Goal: Contribute content: Contribute content

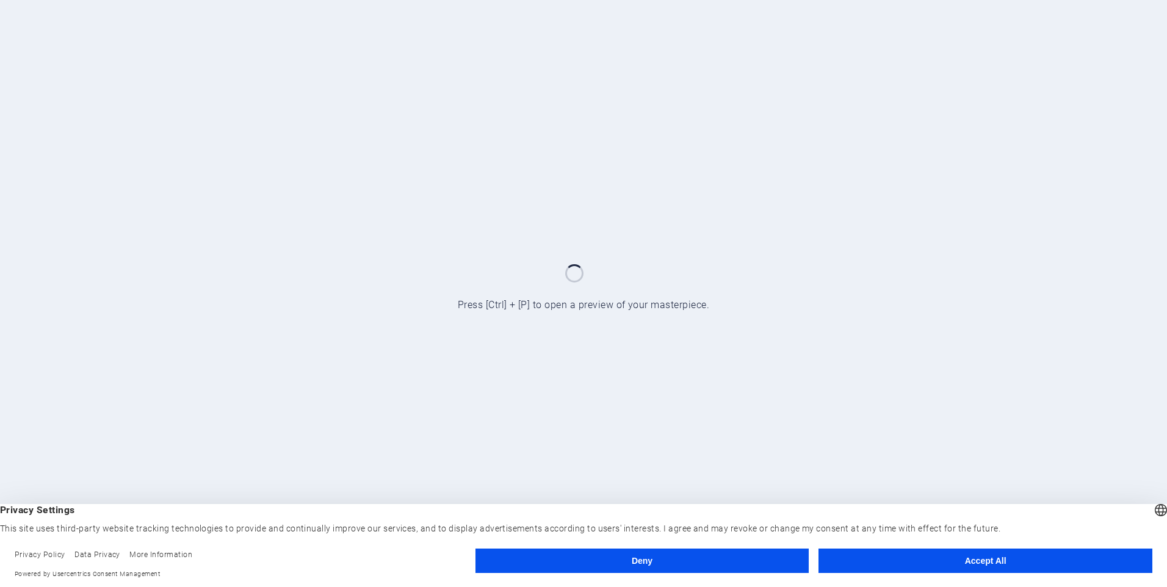
drag, startPoint x: 922, startPoint y: 561, endPoint x: 890, endPoint y: 564, distance: 32.5
click at [919, 562] on button "Accept All" at bounding box center [985, 561] width 334 height 24
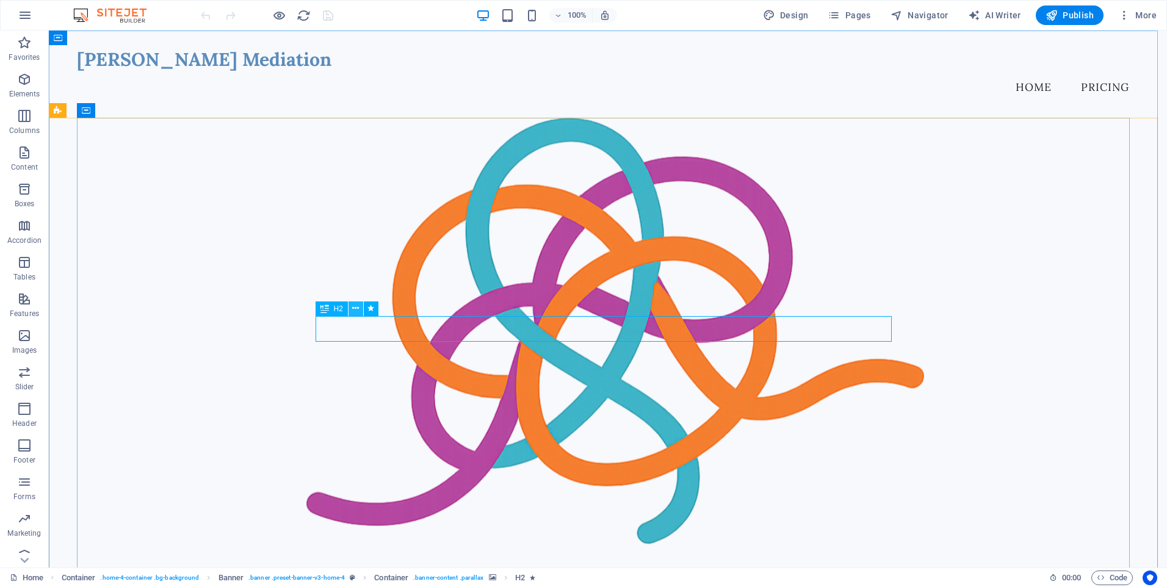
click at [357, 308] on icon at bounding box center [355, 308] width 7 height 13
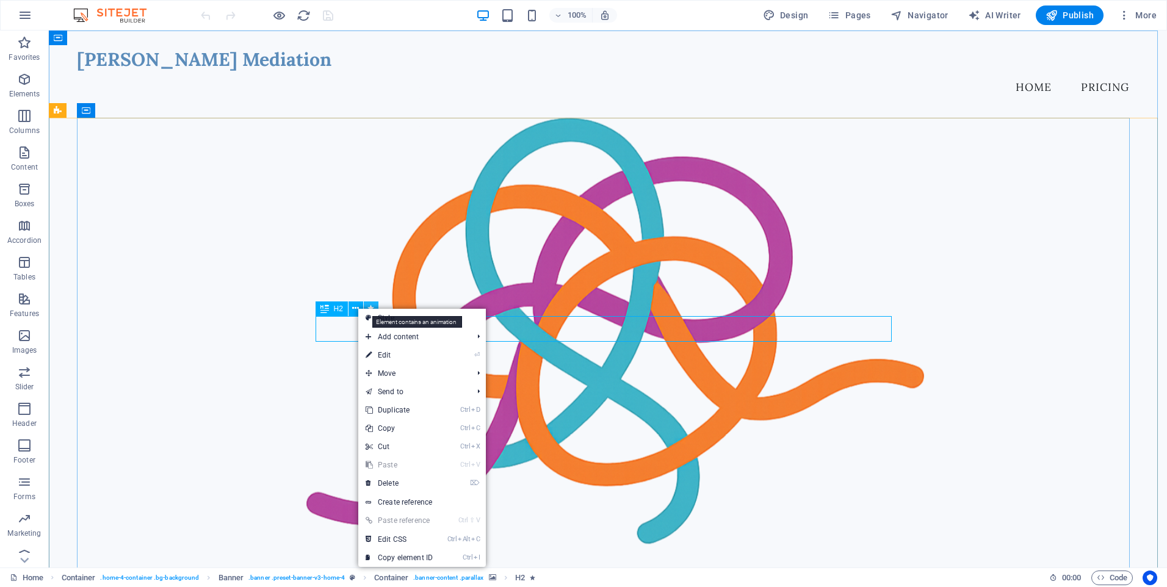
click at [374, 304] on icon at bounding box center [370, 308] width 7 height 13
select select "fade"
select select "s"
select select "onload"
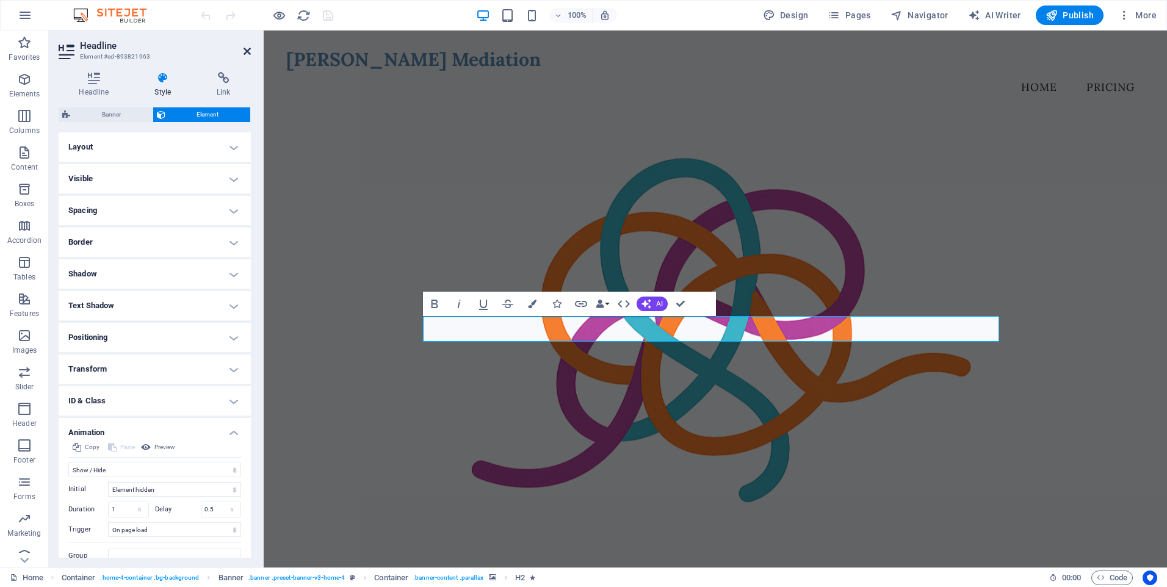
click at [248, 52] on icon at bounding box center [246, 51] width 7 height 10
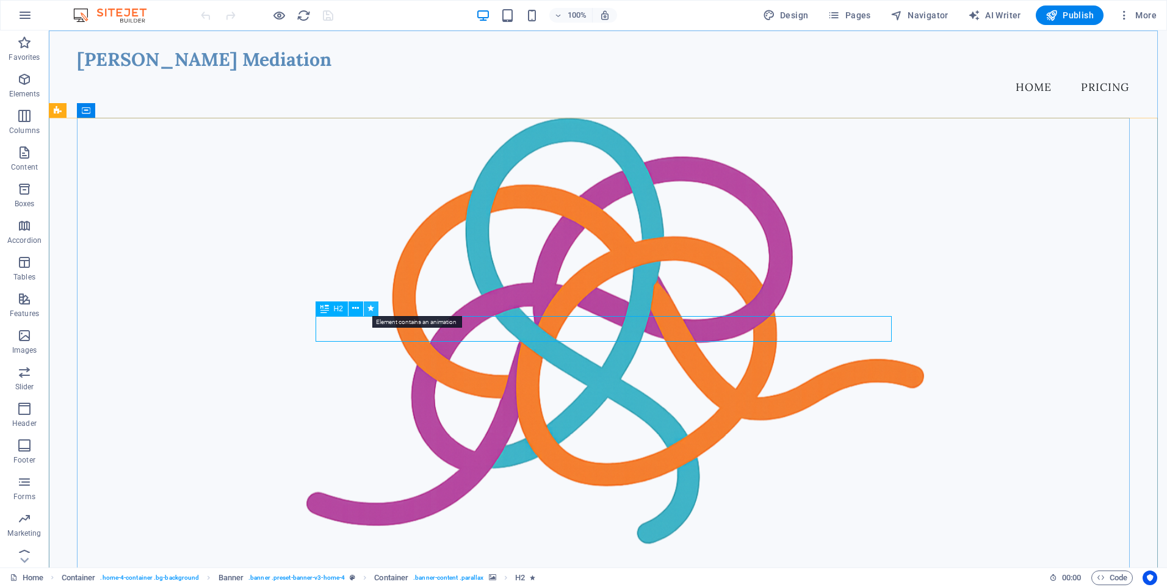
click at [372, 306] on icon at bounding box center [370, 308] width 7 height 13
select select "fade"
select select "s"
select select "onload"
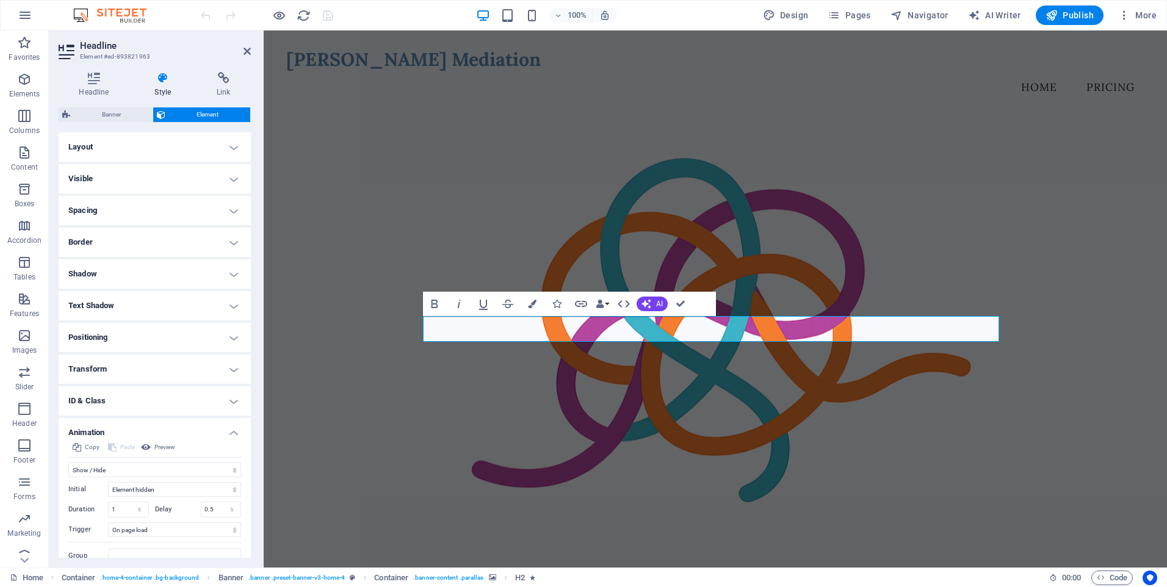
scroll to position [47, 0]
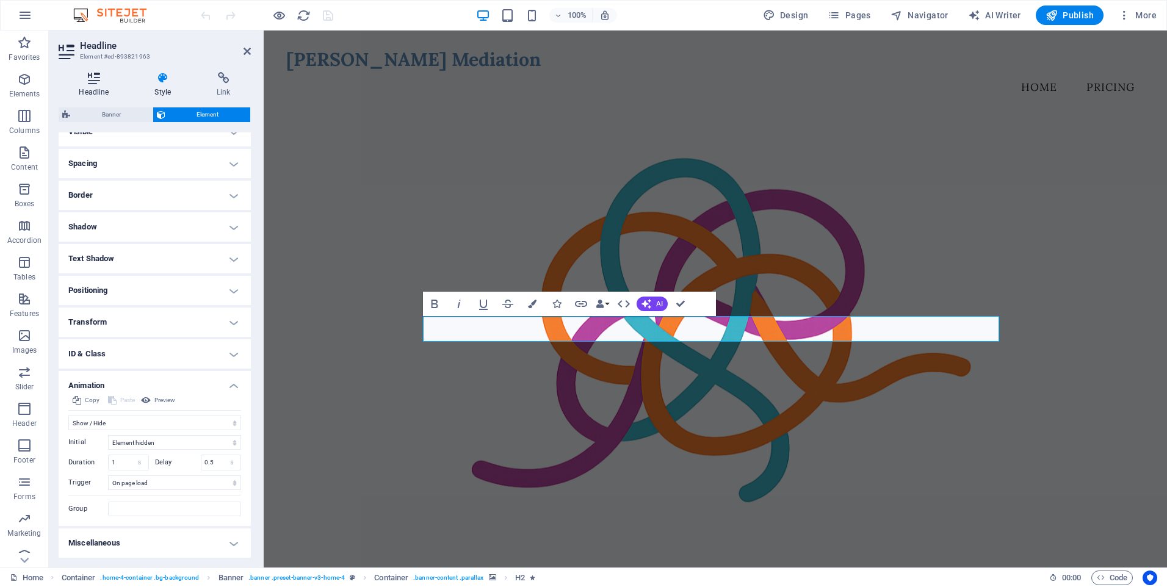
click at [92, 83] on icon at bounding box center [94, 78] width 71 height 12
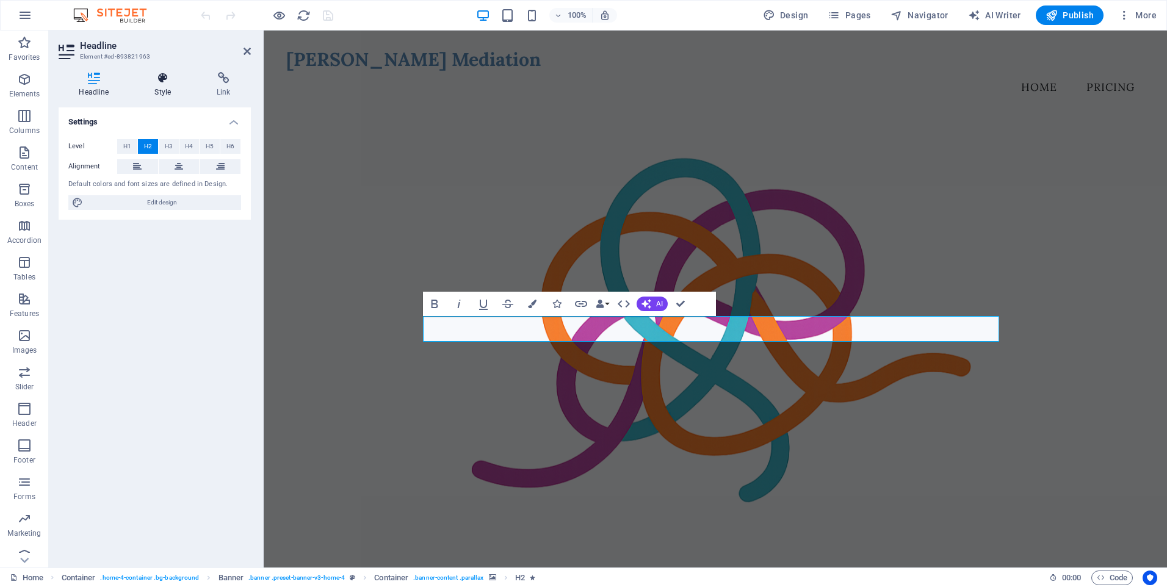
click at [156, 79] on icon at bounding box center [162, 78] width 57 height 12
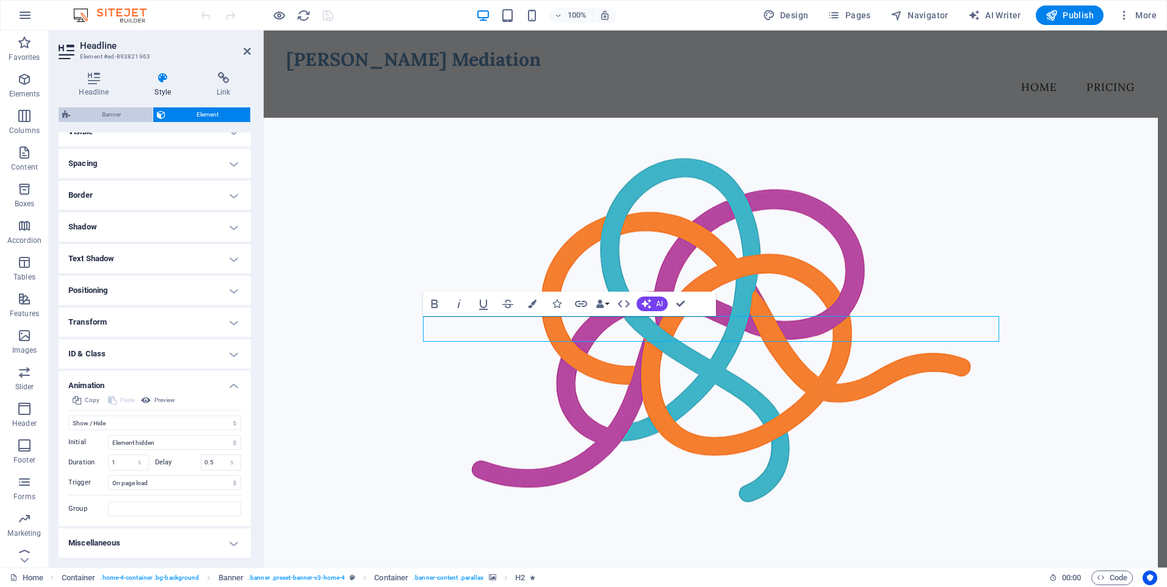
click at [119, 115] on span "Banner" at bounding box center [111, 114] width 75 height 15
select select "preset-banner-v3-home-4"
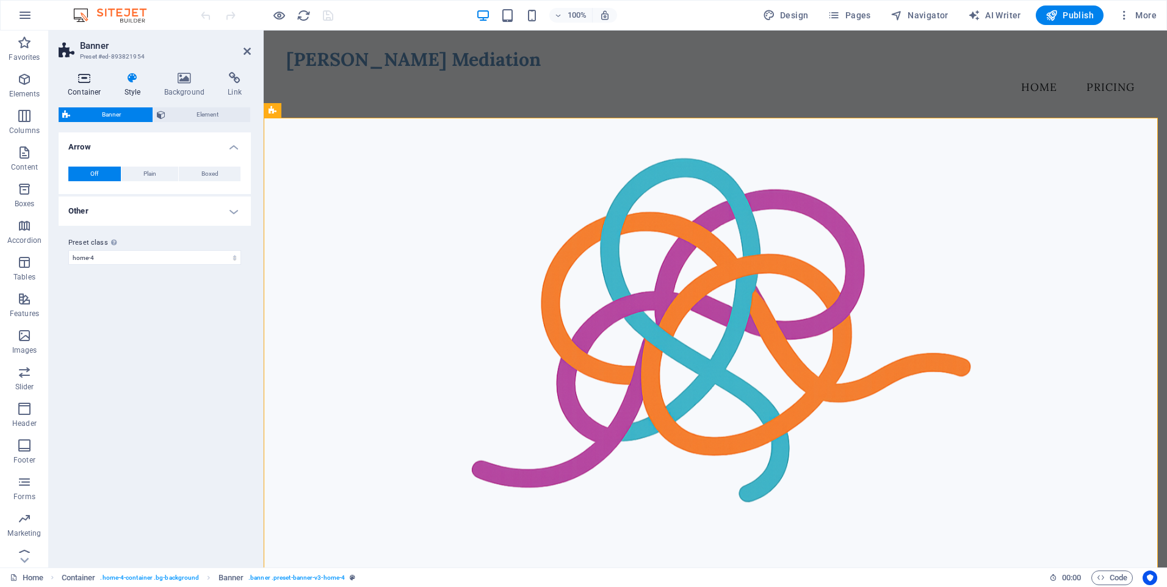
click at [85, 84] on icon at bounding box center [85, 78] width 52 height 12
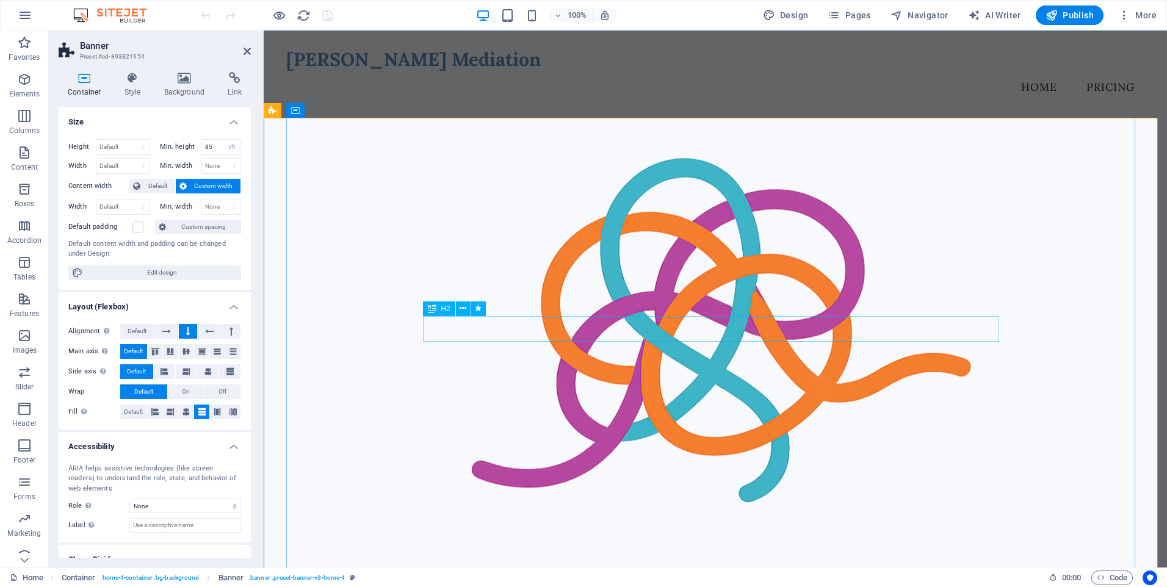
select select "fade"
select select "s"
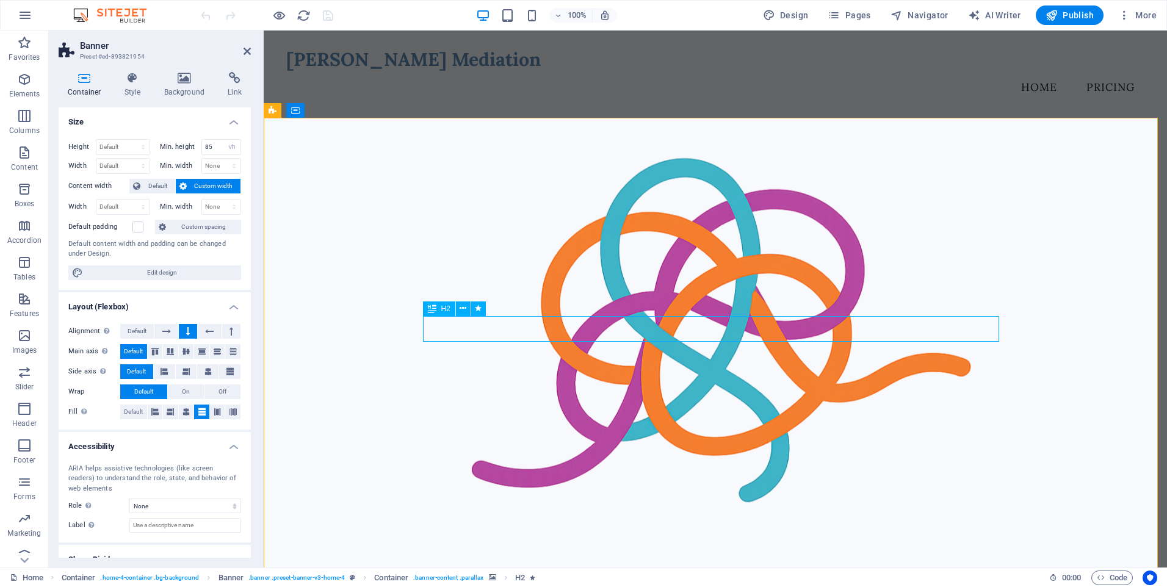
select select "s"
select select "onload"
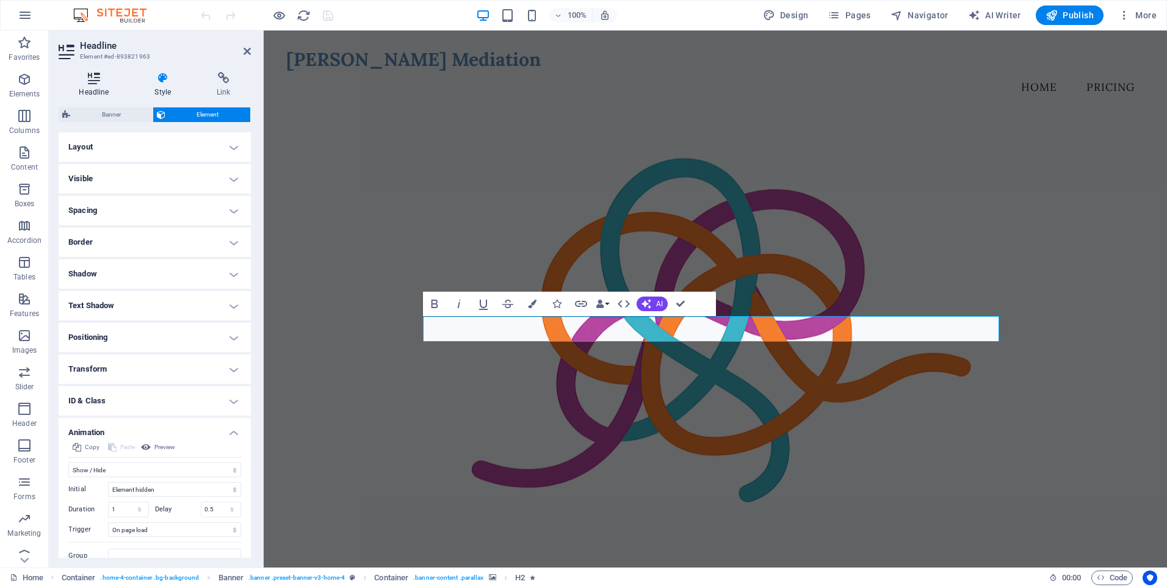
click at [93, 76] on icon at bounding box center [94, 78] width 71 height 12
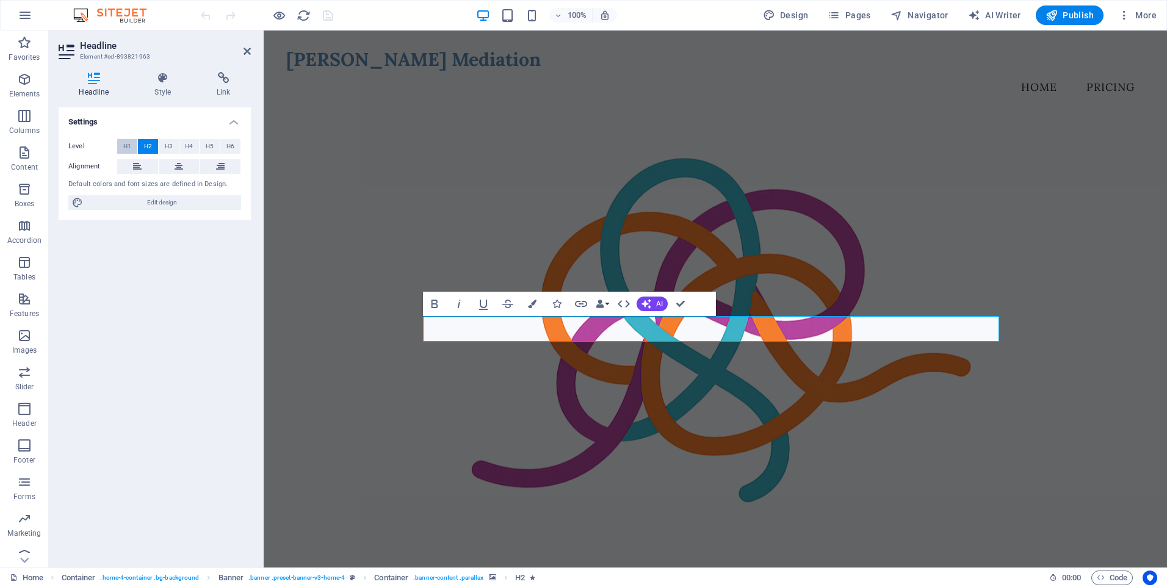
click at [124, 145] on span "H1" at bounding box center [127, 146] width 8 height 15
click at [148, 144] on span "H2" at bounding box center [148, 146] width 8 height 15
click at [125, 145] on span "H1" at bounding box center [127, 146] width 8 height 15
click at [171, 67] on div "Headline Style Link Settings Level H1 H2 H3 H4 H5 H6 Alignment Default colors a…" at bounding box center [155, 314] width 212 height 505
click at [165, 86] on h4 "Style" at bounding box center [165, 85] width 62 height 26
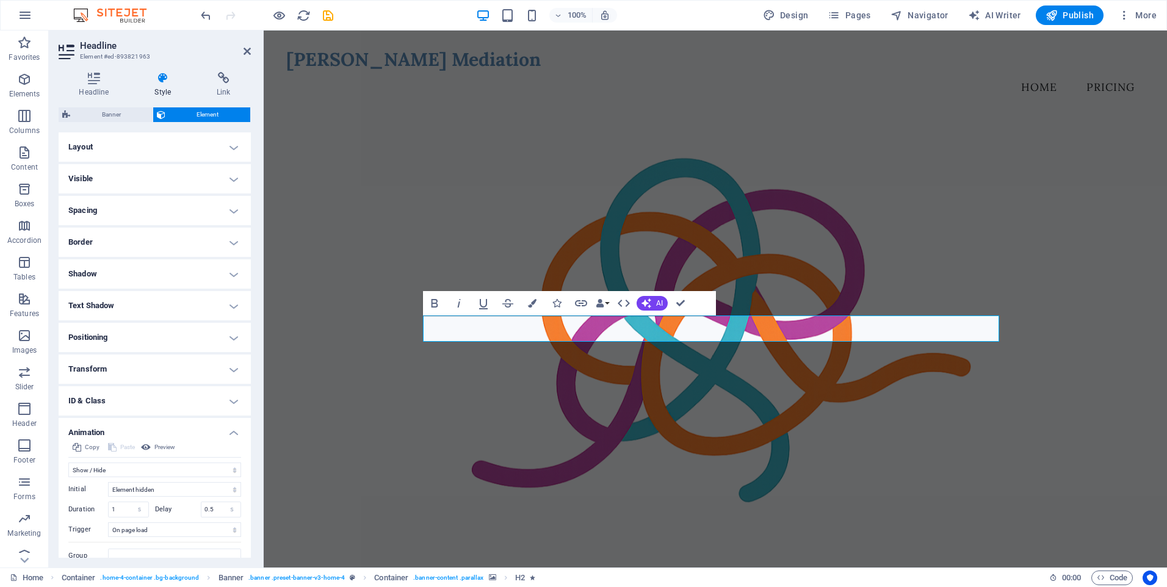
click at [142, 307] on h4 "Text Shadow" at bounding box center [155, 305] width 192 height 29
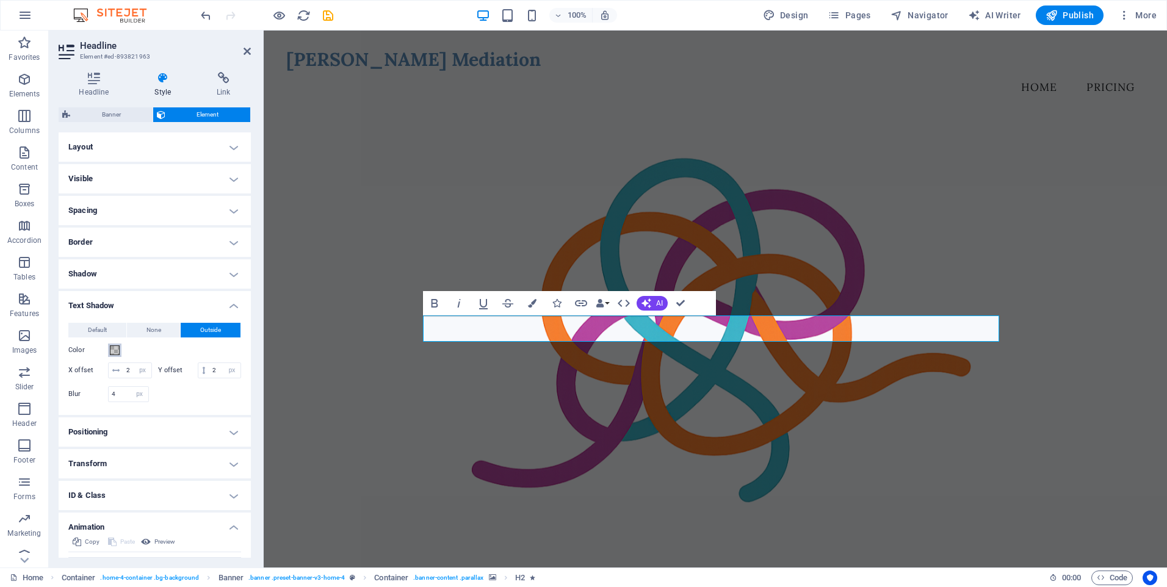
click at [112, 351] on span at bounding box center [115, 350] width 10 height 10
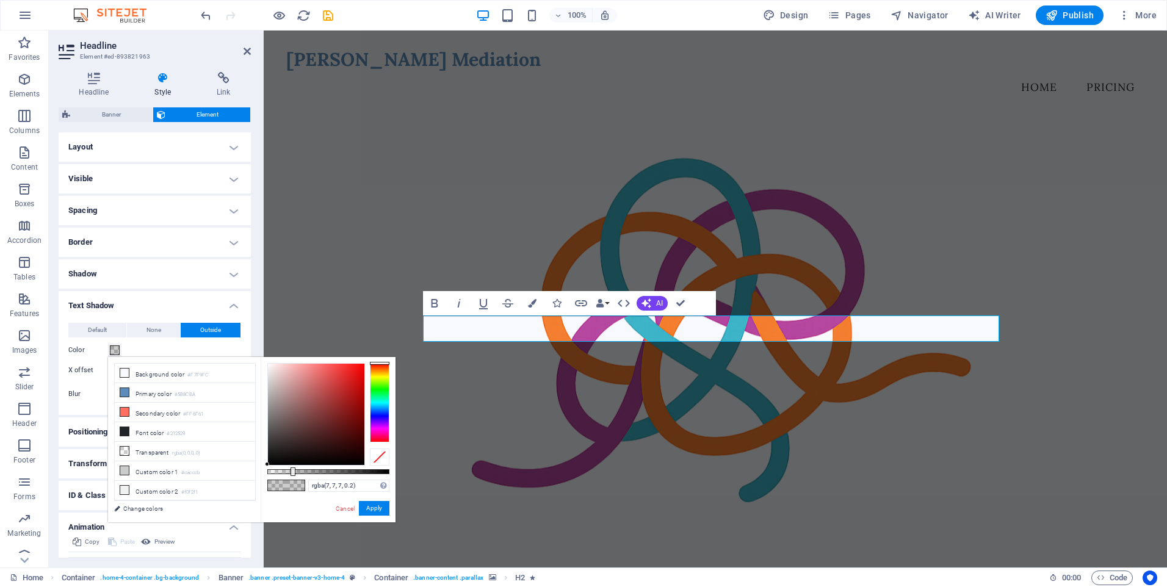
click at [274, 461] on div at bounding box center [316, 414] width 96 height 101
click at [269, 461] on div at bounding box center [316, 414] width 96 height 101
type input "rgba(7, 0, 0, 0.2)"
click at [361, 461] on div at bounding box center [316, 414] width 96 height 101
click at [373, 508] on button "Apply" at bounding box center [374, 508] width 31 height 15
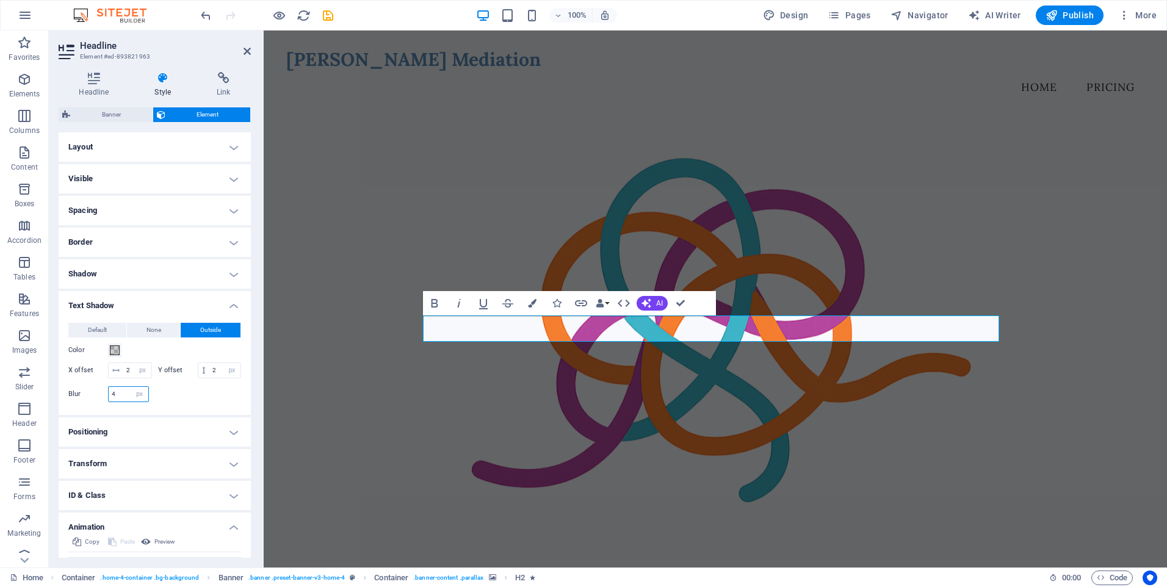
click at [120, 401] on input "4" at bounding box center [129, 394] width 40 height 15
type input "5"
click at [151, 370] on input "2" at bounding box center [137, 370] width 28 height 15
click at [113, 347] on span at bounding box center [115, 350] width 10 height 10
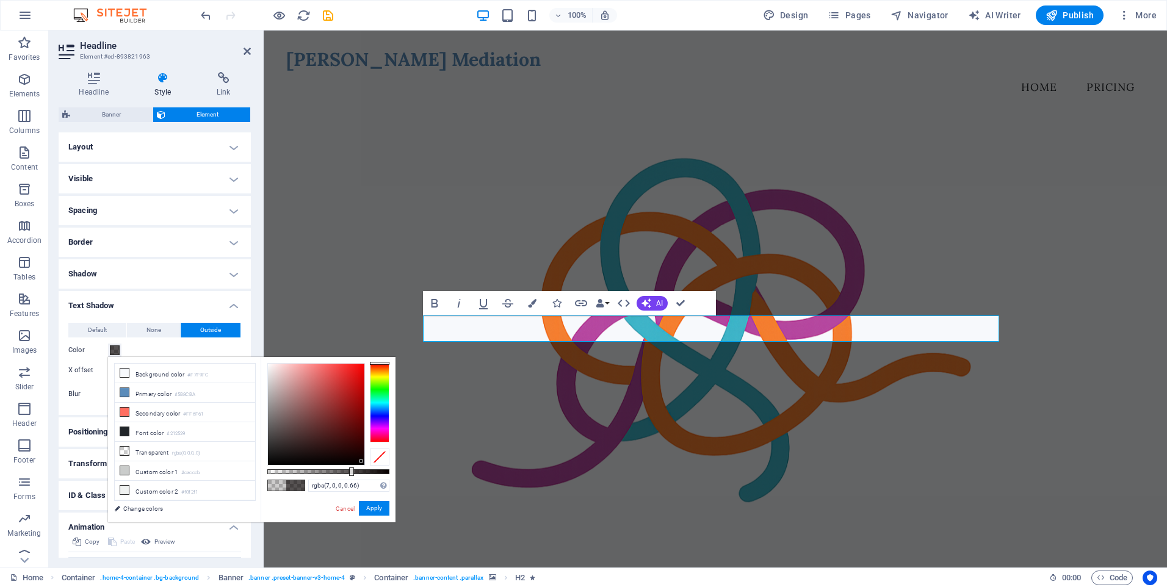
type input "rgba(7, 0, 0, 0.65)"
drag, startPoint x: 294, startPoint y: 472, endPoint x: 347, endPoint y: 472, distance: 52.5
click at [347, 472] on div at bounding box center [347, 471] width 5 height 9
click at [379, 508] on button "Apply" at bounding box center [374, 508] width 31 height 15
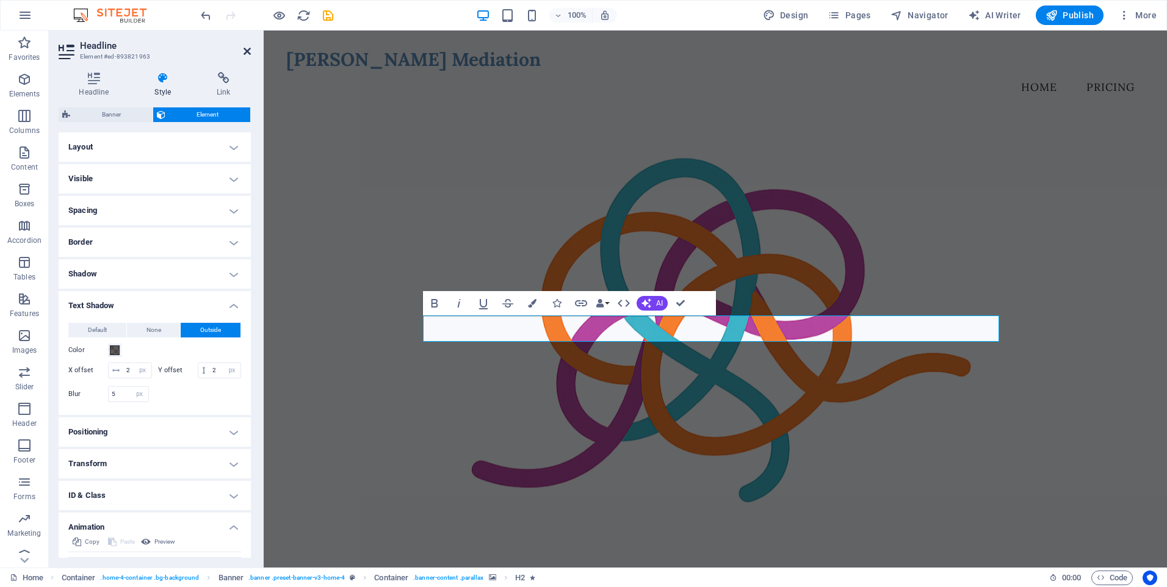
click at [247, 53] on icon at bounding box center [246, 51] width 7 height 10
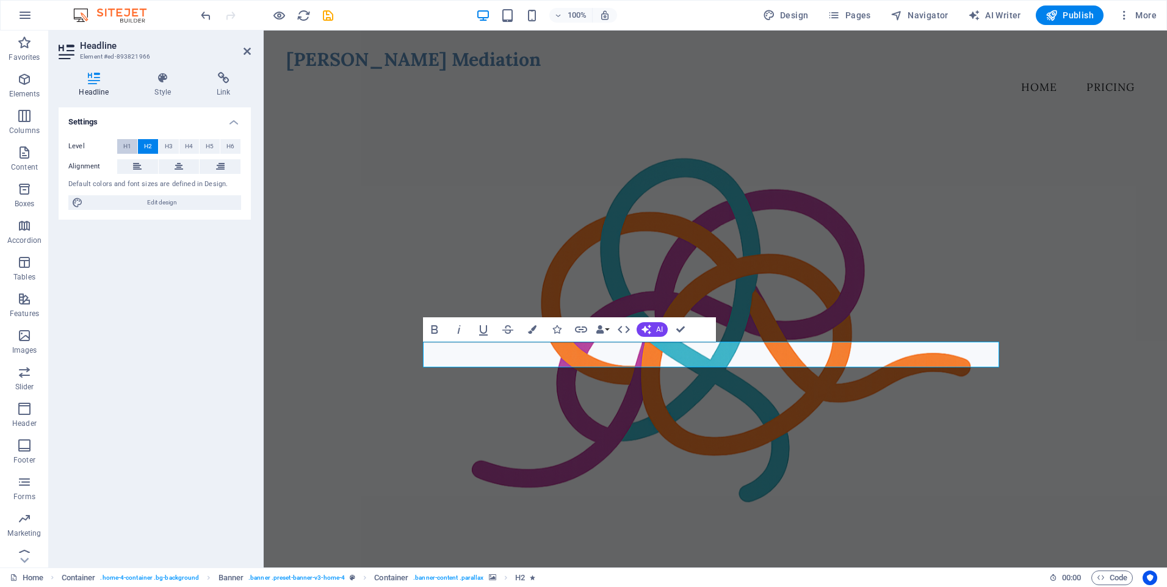
click at [126, 142] on span "H1" at bounding box center [127, 146] width 8 height 15
click at [156, 88] on h4 "Style" at bounding box center [165, 85] width 62 height 26
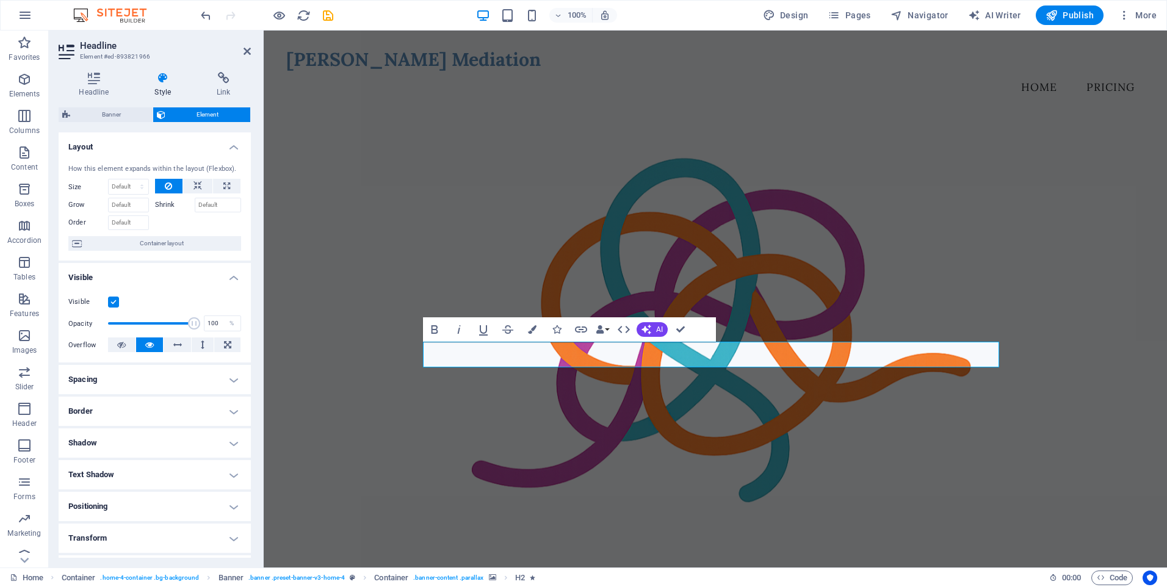
click at [214, 470] on h4 "Text Shadow" at bounding box center [155, 474] width 192 height 29
click at [115, 517] on span at bounding box center [115, 519] width 10 height 10
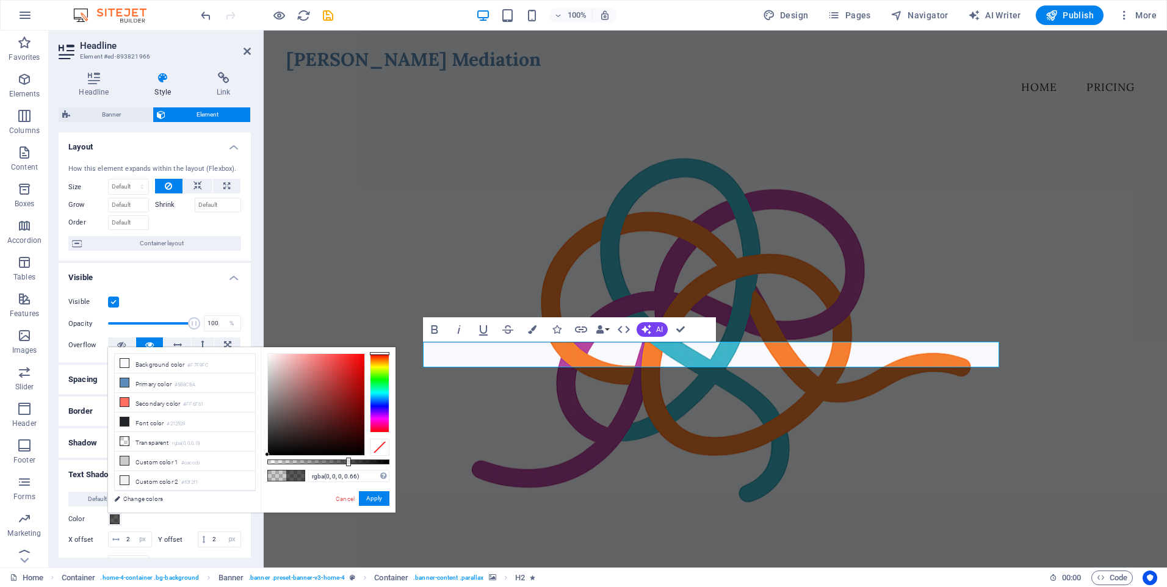
type input "rgba(0, 0, 0, 0.665)"
drag, startPoint x: 292, startPoint y: 461, endPoint x: 348, endPoint y: 463, distance: 56.8
click at [348, 463] on div at bounding box center [349, 462] width 5 height 9
click at [374, 501] on button "Apply" at bounding box center [374, 498] width 31 height 15
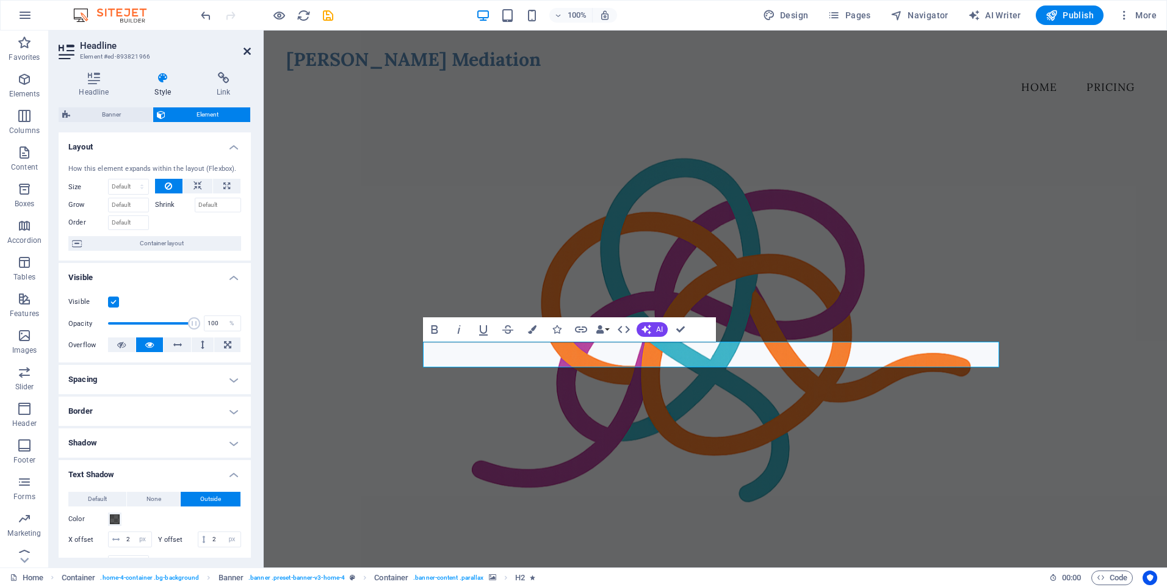
click at [249, 52] on icon at bounding box center [246, 51] width 7 height 10
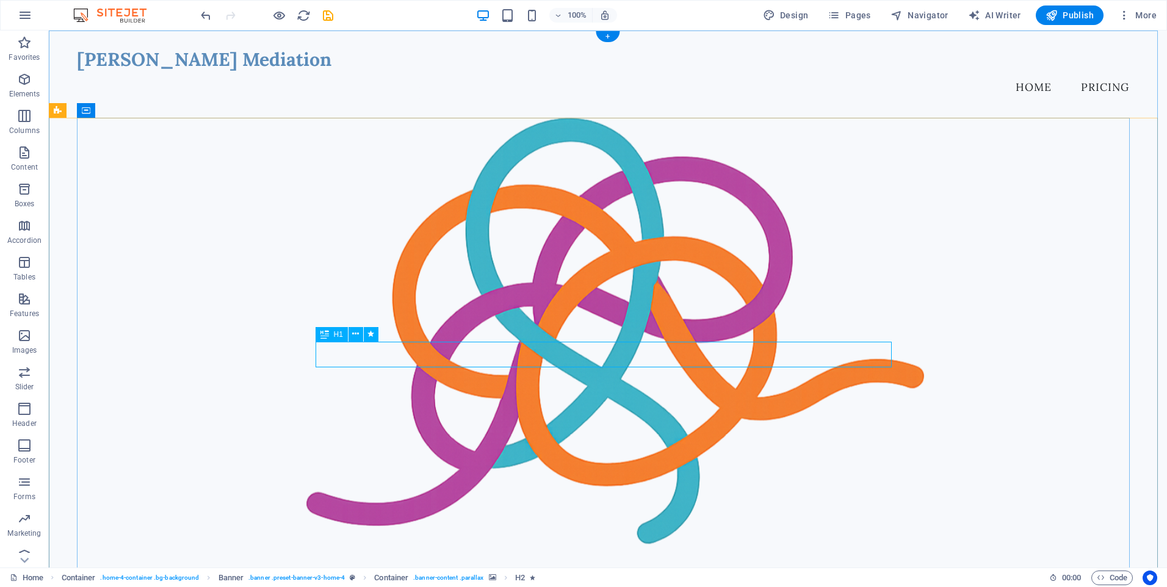
select select "px"
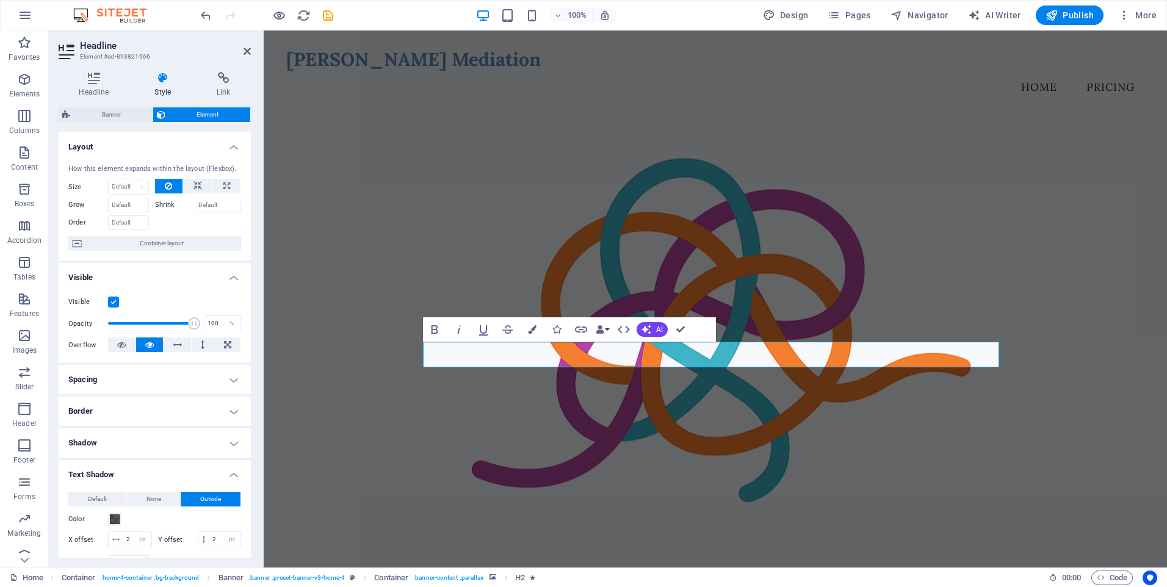
click at [166, 77] on icon at bounding box center [162, 78] width 57 height 12
click at [531, 327] on icon "button" at bounding box center [532, 329] width 9 height 9
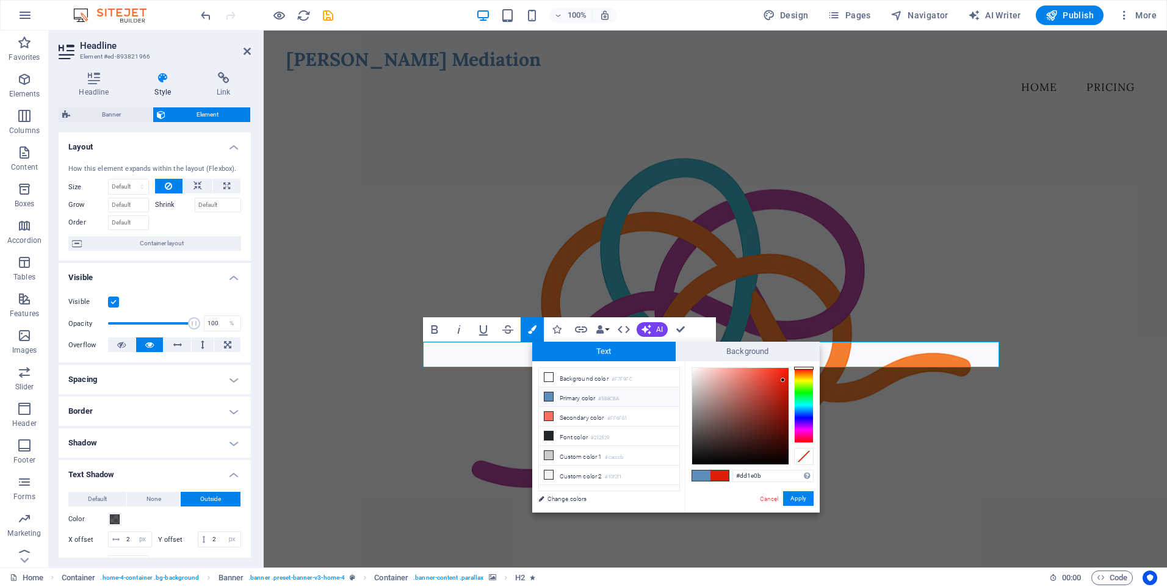
type input "#f31b05"
click at [785, 372] on div at bounding box center [740, 416] width 96 height 96
click at [802, 497] on button "Apply" at bounding box center [798, 498] width 31 height 15
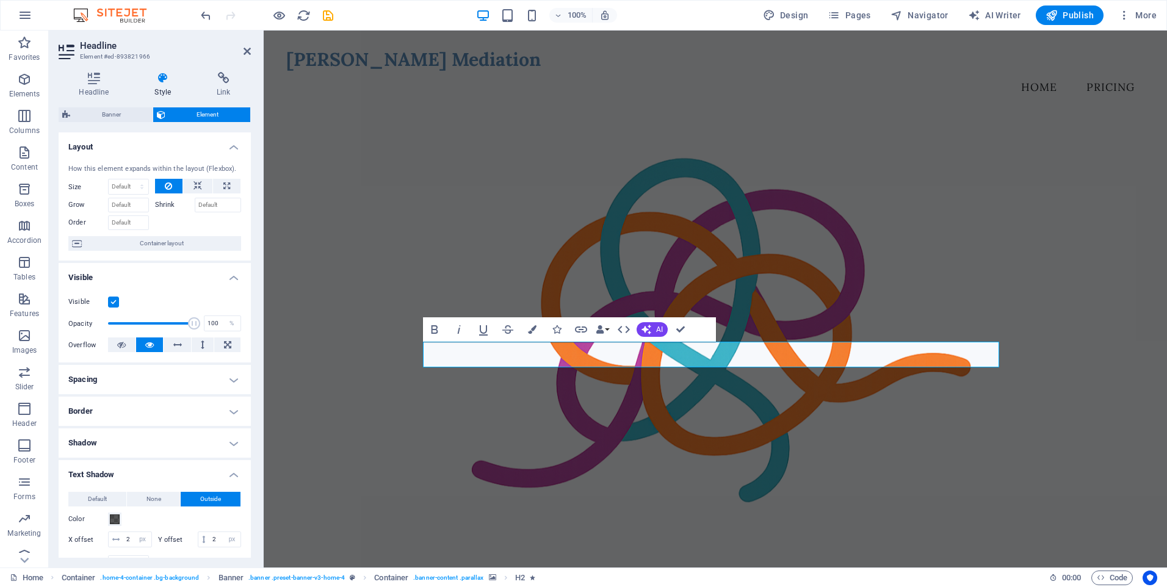
click at [485, 386] on figure at bounding box center [715, 327] width 858 height 489
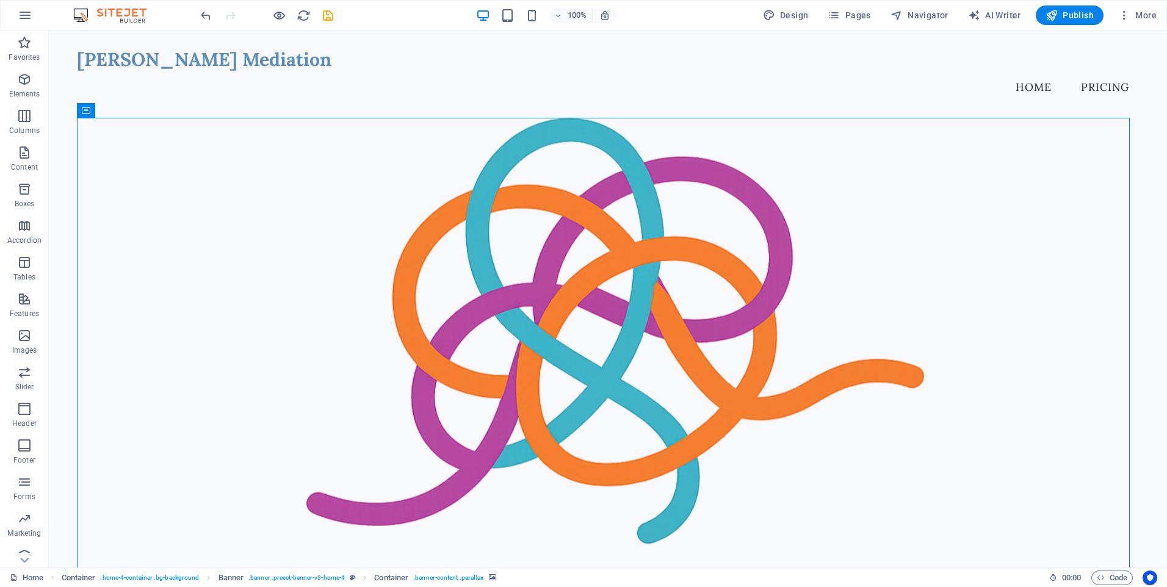
click at [485, 386] on figure at bounding box center [608, 327] width 1062 height 489
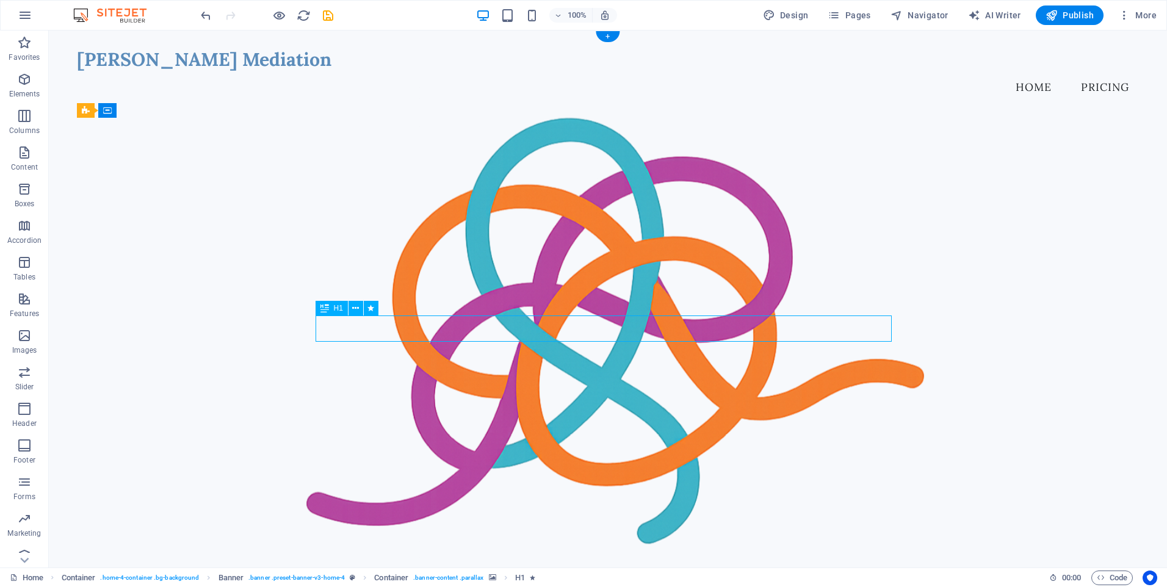
select select "px"
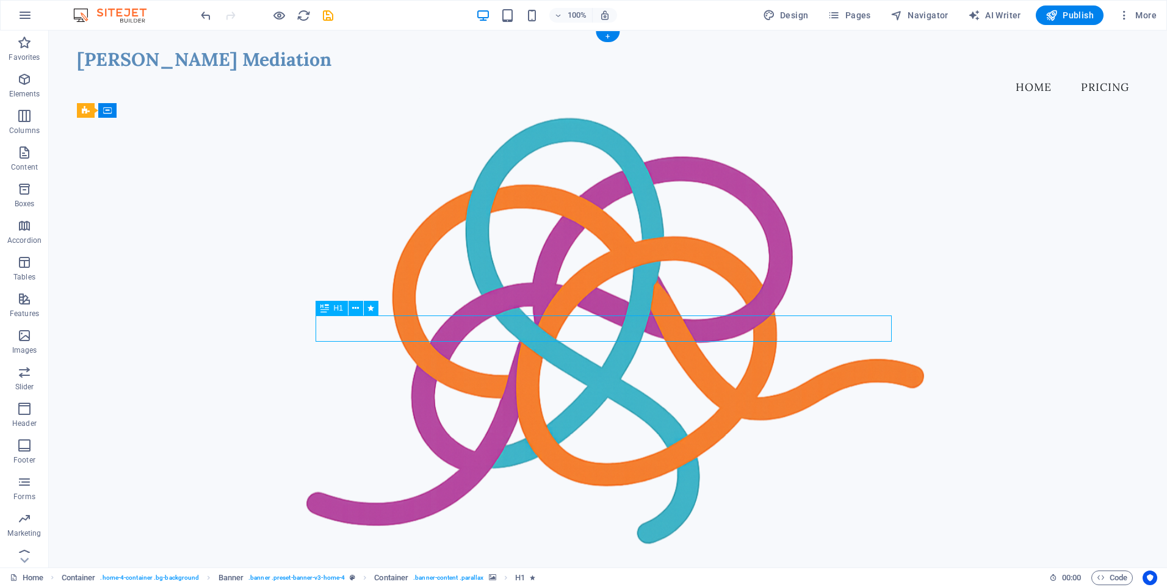
select select "fade"
select select "s"
select select "onload"
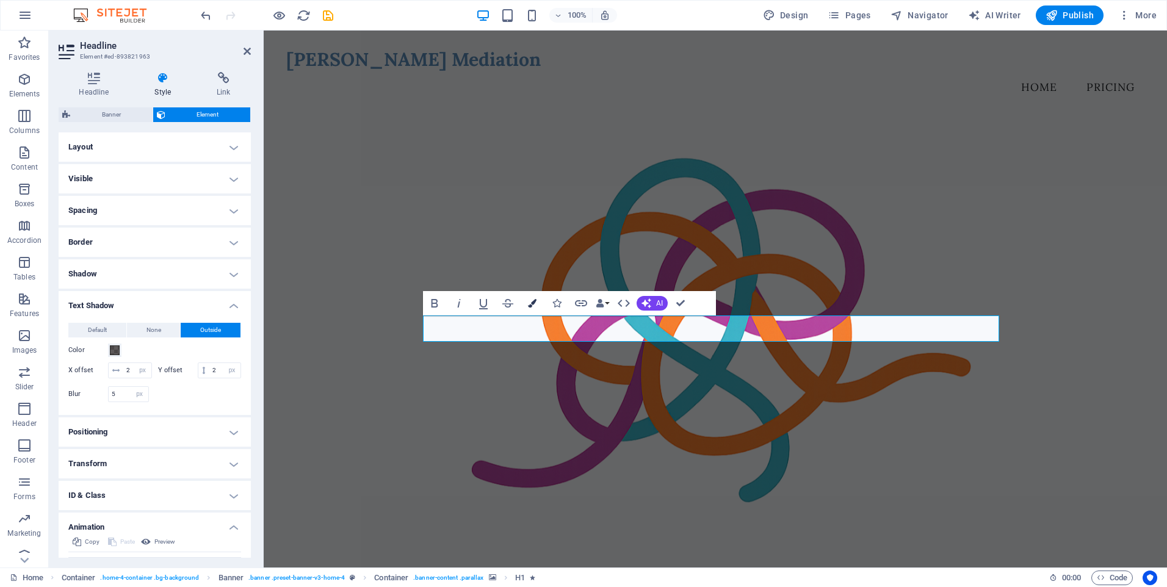
click at [526, 300] on button "Colors" at bounding box center [531, 303] width 23 height 24
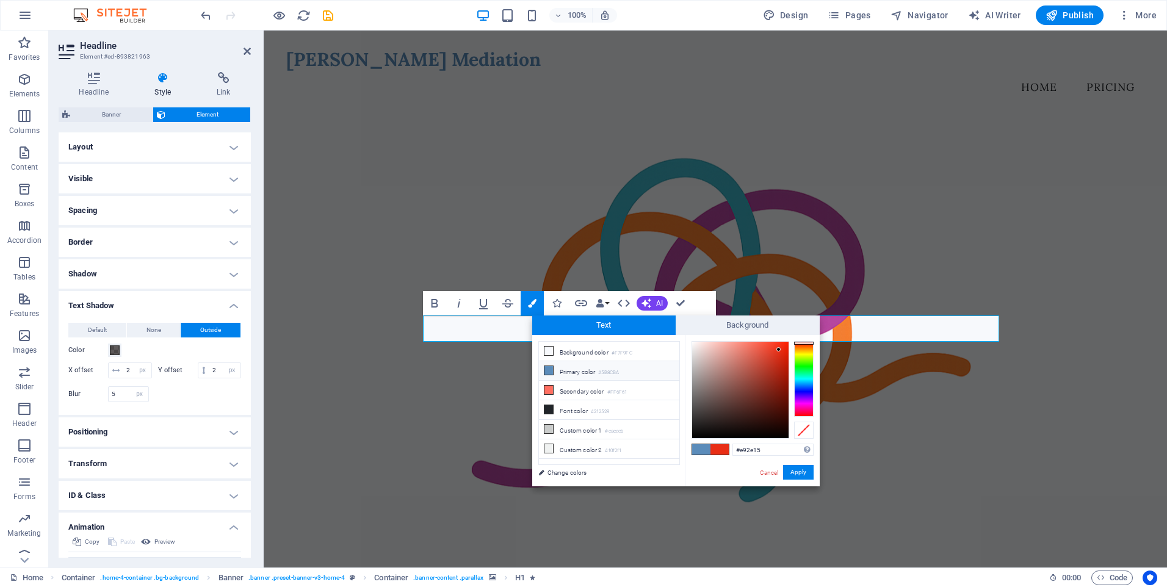
type input "#f12408"
click at [784, 347] on div at bounding box center [740, 390] width 96 height 96
click at [793, 473] on button "Apply" at bounding box center [798, 472] width 31 height 15
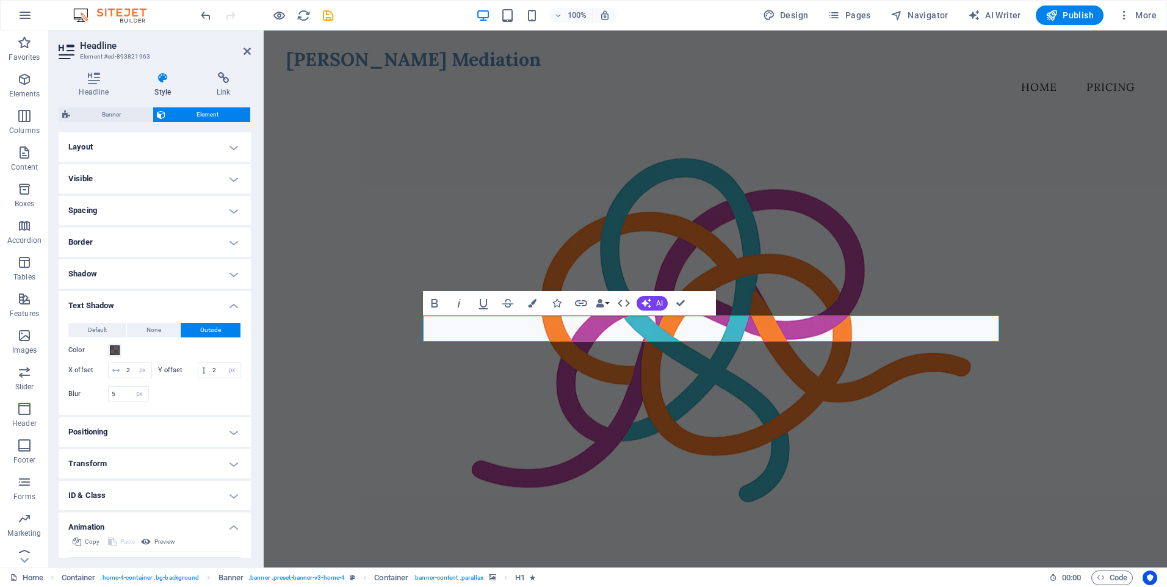
click at [681, 446] on figure at bounding box center [715, 327] width 858 height 489
drag, startPoint x: 681, startPoint y: 444, endPoint x: 897, endPoint y: 444, distance: 216.0
click at [897, 444] on figure at bounding box center [715, 327] width 858 height 489
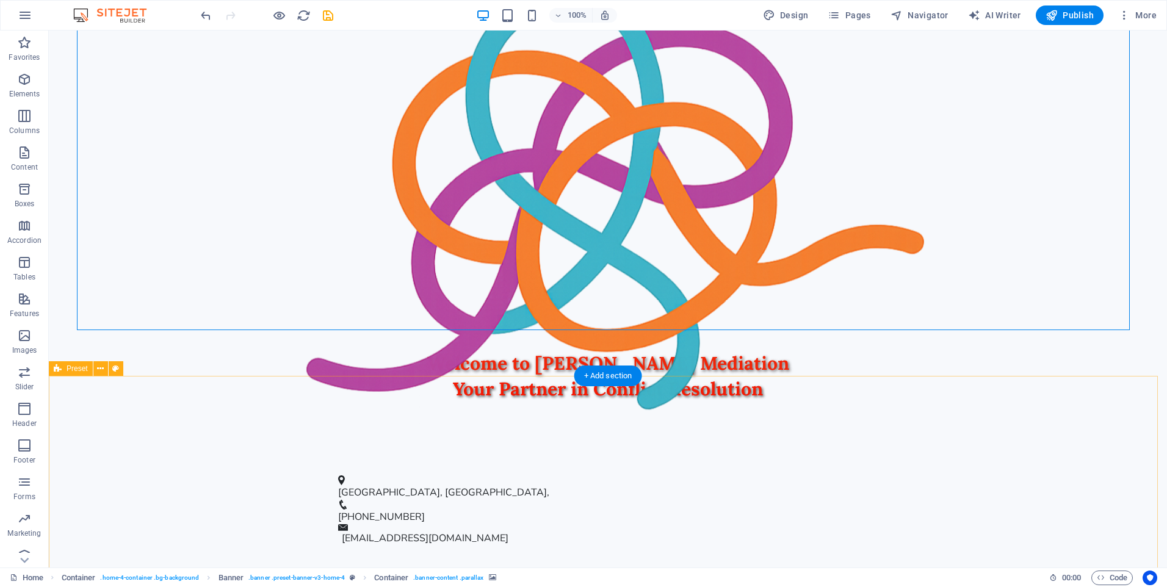
scroll to position [427, 0]
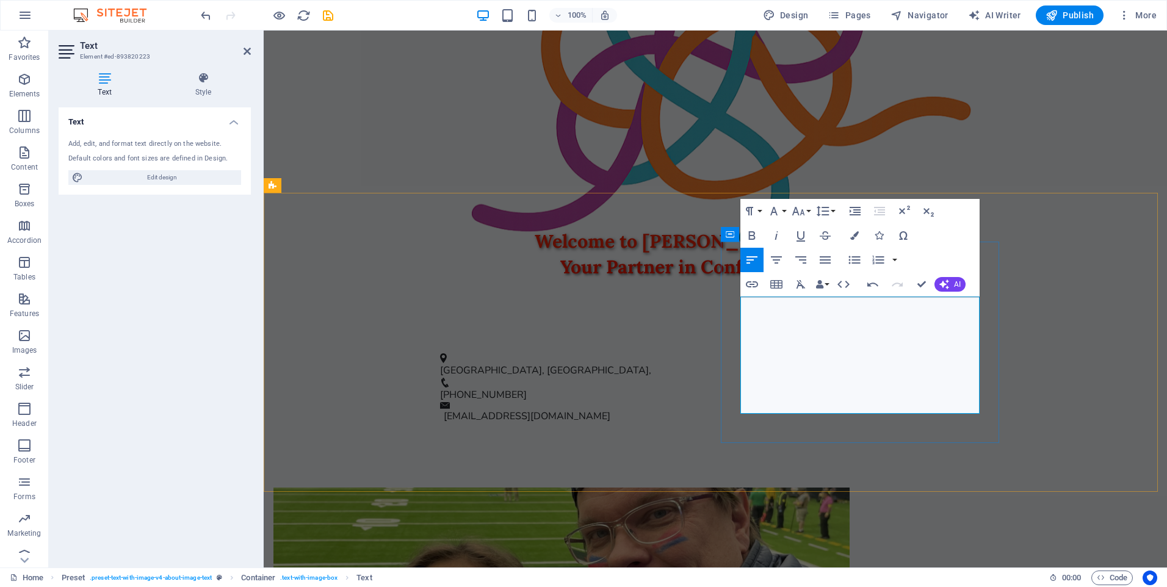
drag, startPoint x: 922, startPoint y: 392, endPoint x: 922, endPoint y: 403, distance: 11.0
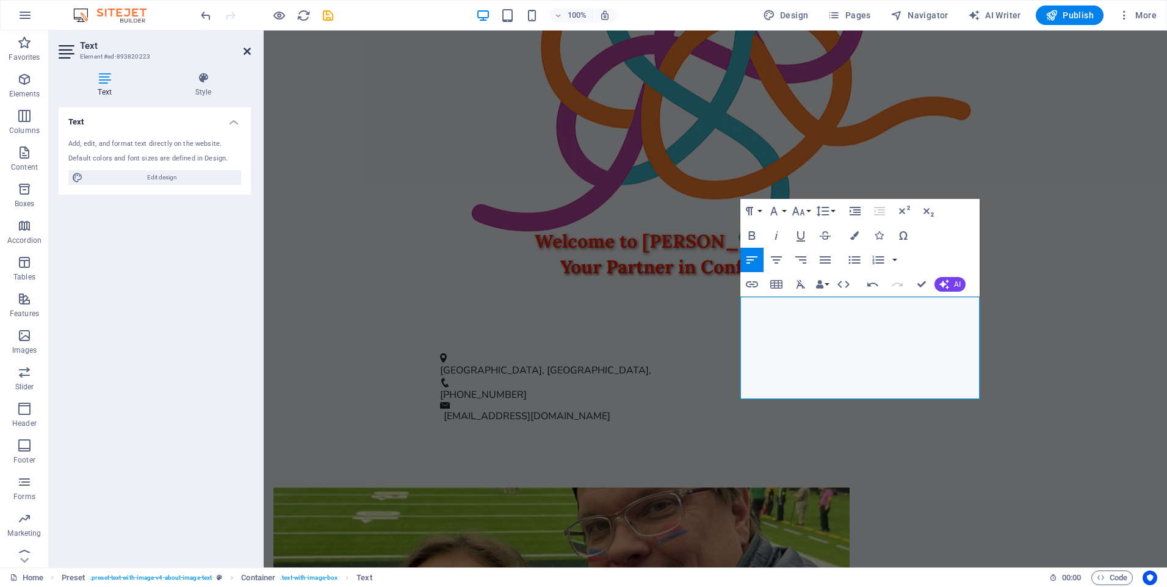
click at [248, 51] on icon at bounding box center [246, 51] width 7 height 10
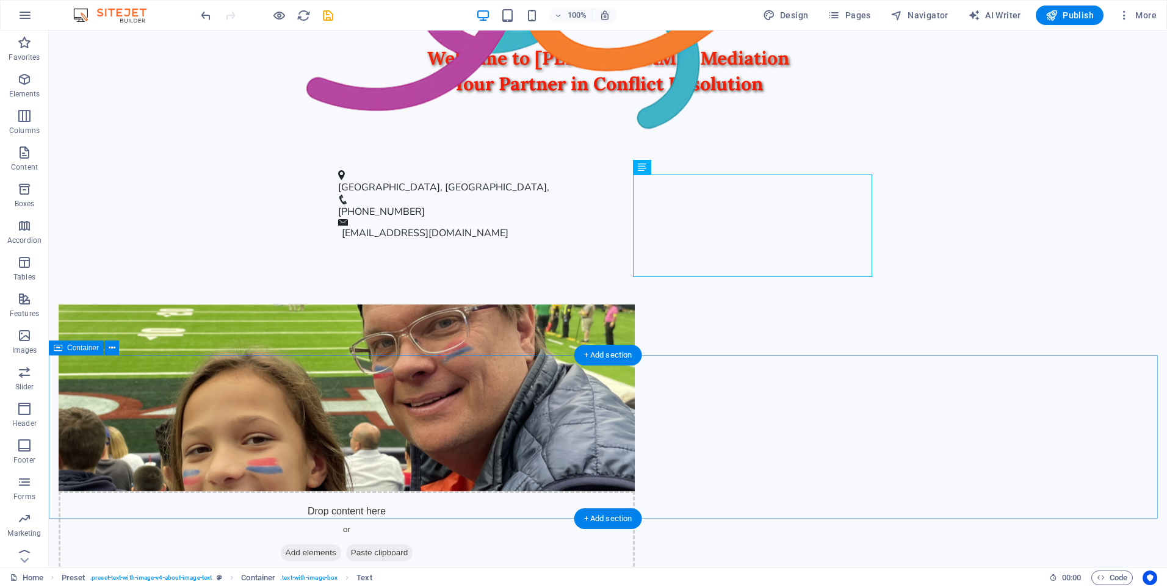
scroll to position [677, 0]
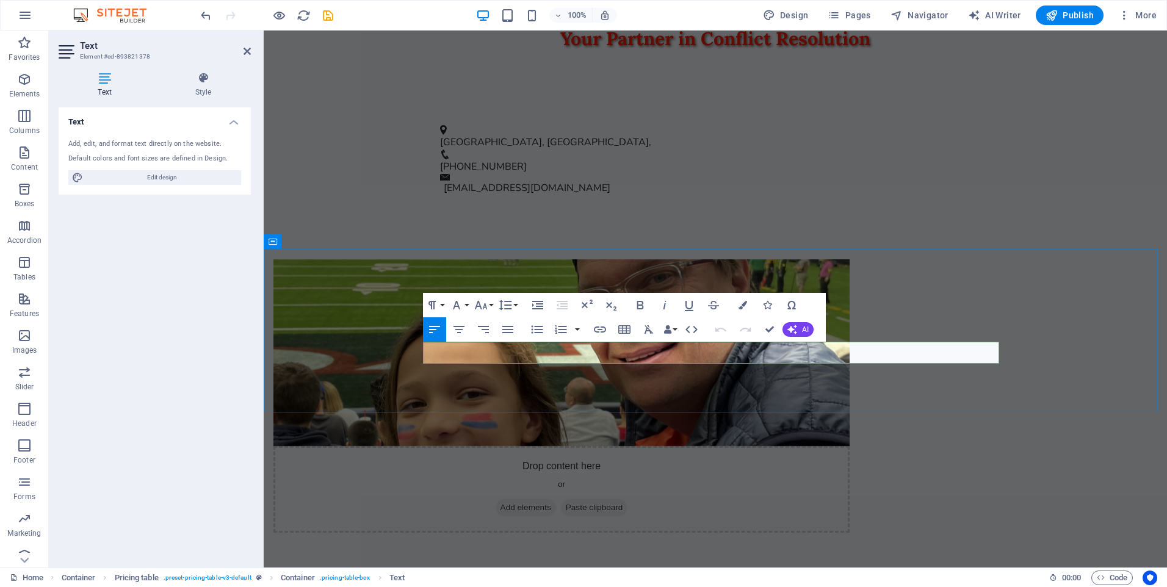
drag, startPoint x: 512, startPoint y: 351, endPoint x: 569, endPoint y: 355, distance: 56.9
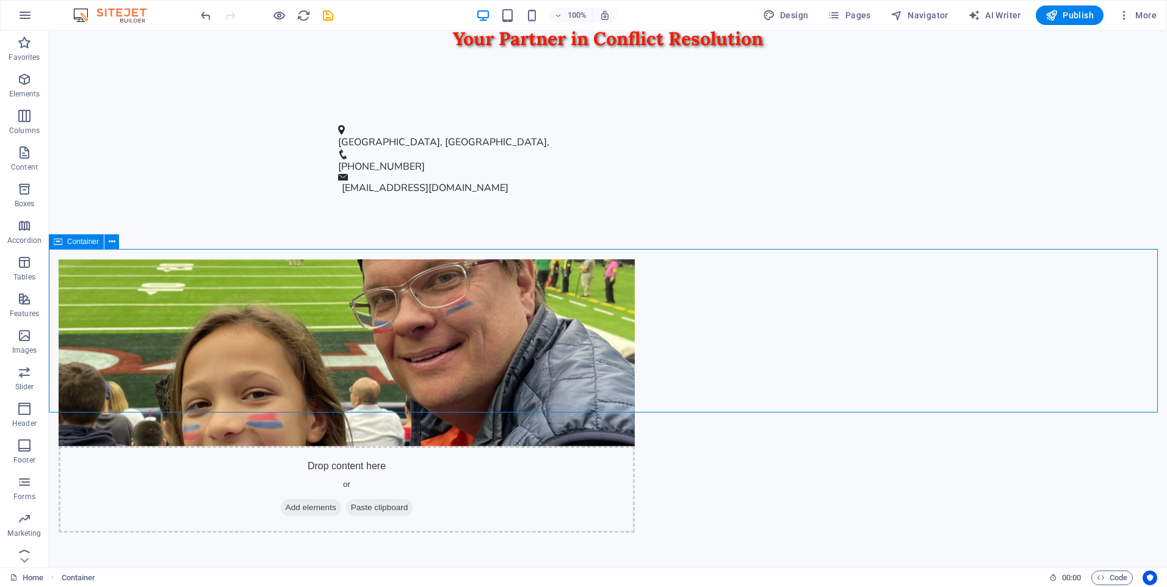
click at [59, 241] on icon at bounding box center [58, 241] width 9 height 15
click at [116, 243] on button at bounding box center [111, 241] width 15 height 15
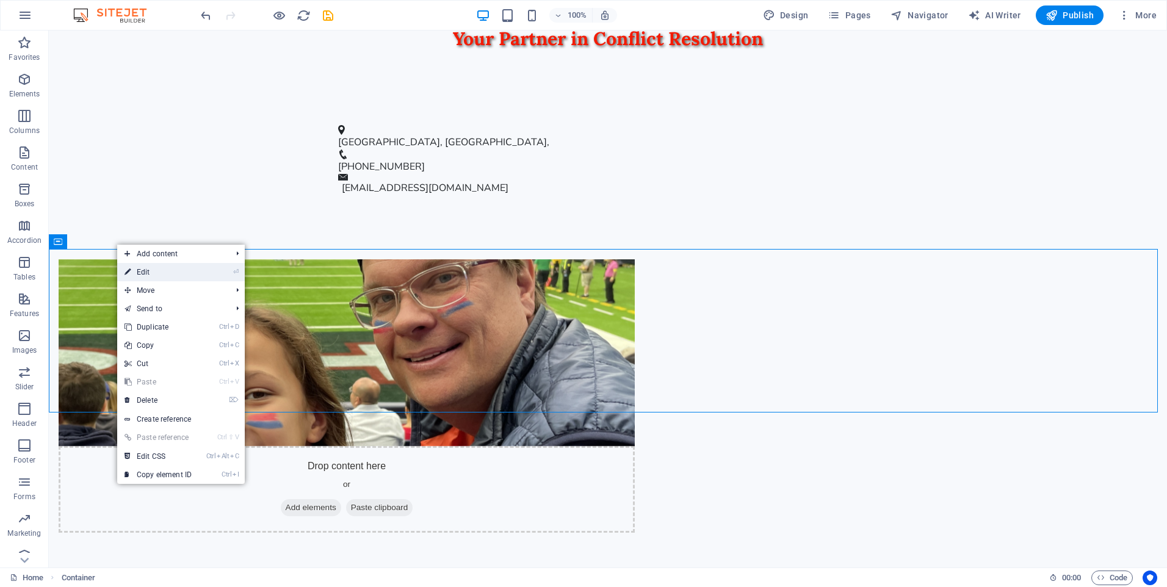
click at [148, 275] on link "⏎ Edit" at bounding box center [158, 272] width 82 height 18
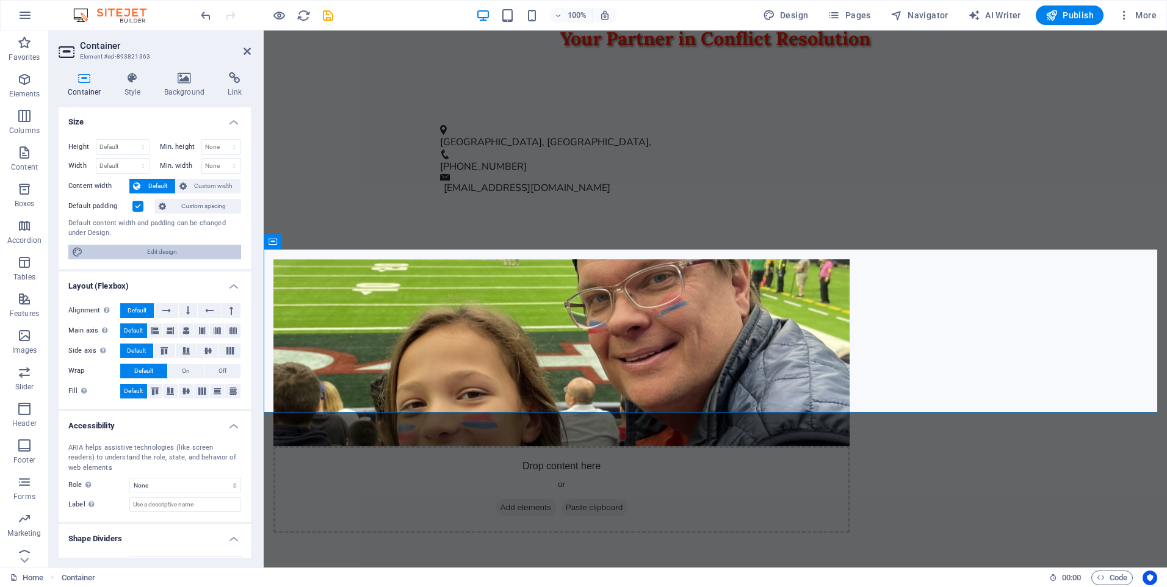
click at [162, 251] on span "Edit design" at bounding box center [162, 252] width 151 height 15
select select "px"
select select "200"
select select "px"
select select "rem"
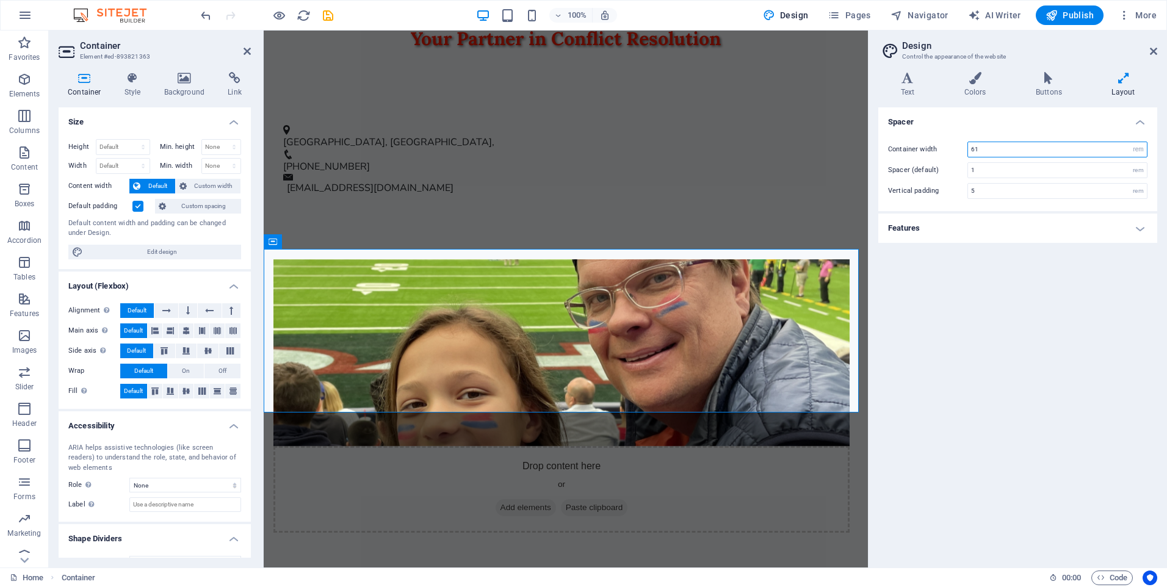
drag, startPoint x: 994, startPoint y: 149, endPoint x: 950, endPoint y: 149, distance: 43.9
click at [950, 149] on div "Container width 61 rem px" at bounding box center [1017, 150] width 259 height 16
click at [1015, 229] on h4 "Features" at bounding box center [1017, 228] width 279 height 29
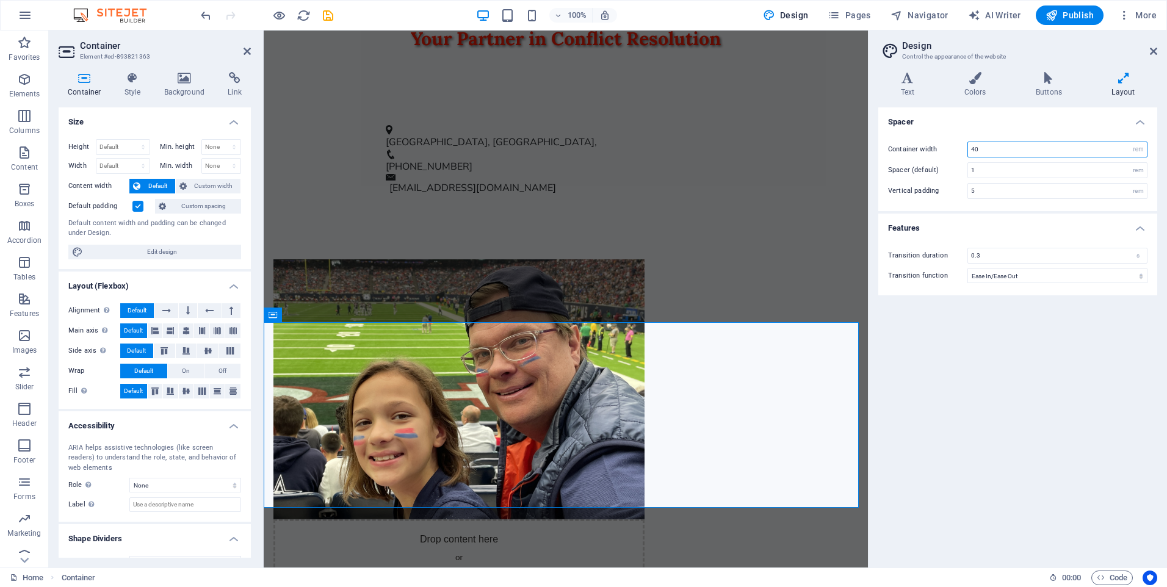
drag, startPoint x: 987, startPoint y: 149, endPoint x: 929, endPoint y: 148, distance: 58.0
click at [929, 148] on div "Container width 40 rem px" at bounding box center [1017, 150] width 259 height 16
type input "61"
click at [998, 170] on input "1" at bounding box center [1057, 170] width 179 height 15
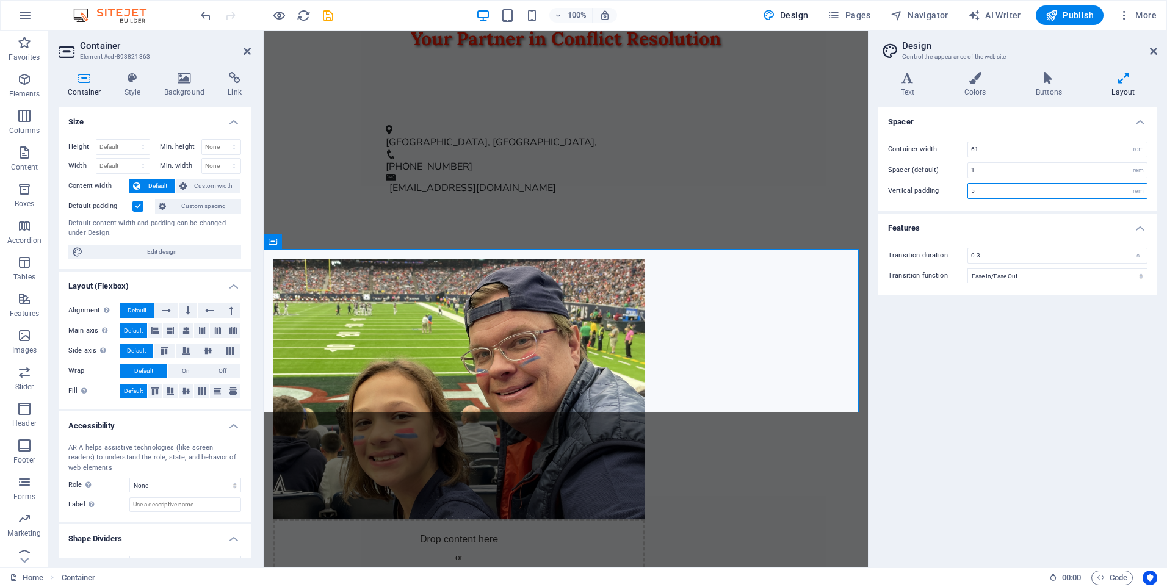
click at [983, 192] on input "5" at bounding box center [1057, 191] width 179 height 15
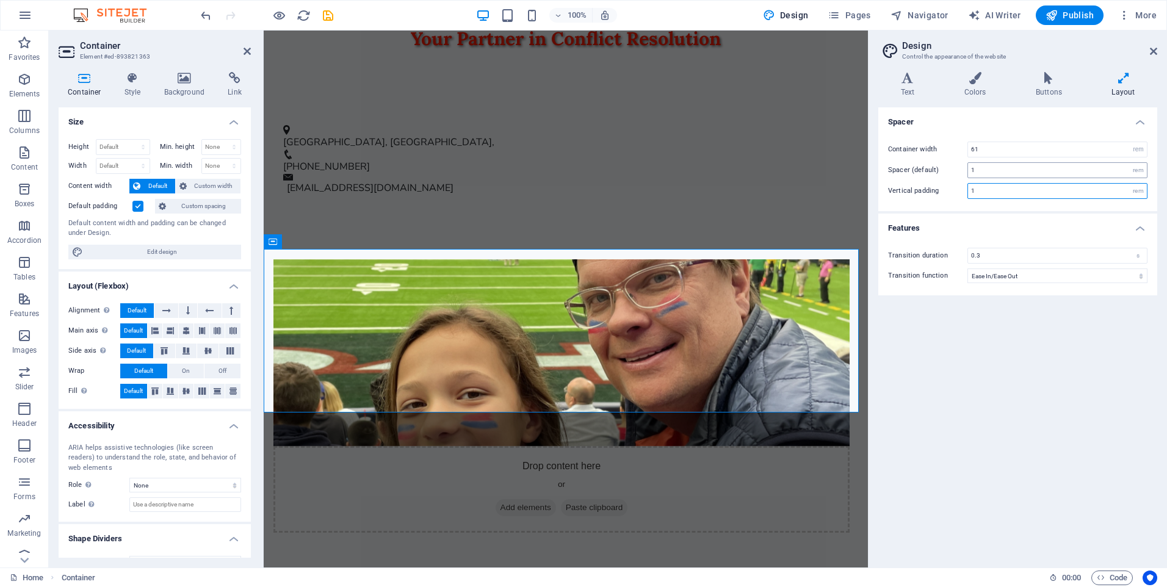
type input "1"
click at [1022, 165] on input "1" at bounding box center [1057, 170] width 179 height 15
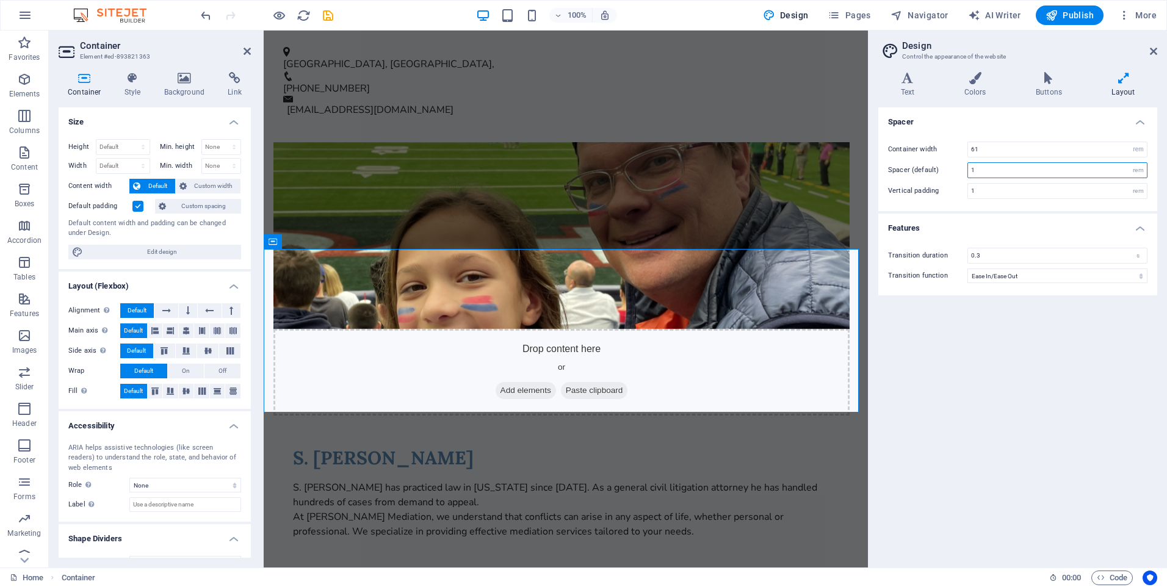
scroll to position [356, 0]
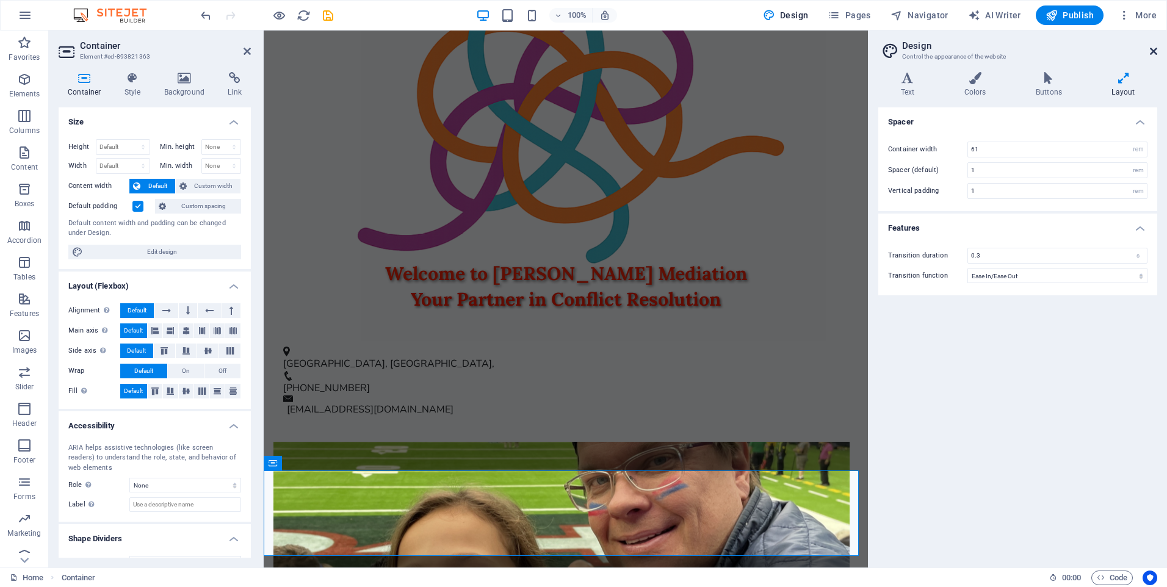
drag, startPoint x: 1154, startPoint y: 49, endPoint x: 887, endPoint y: 35, distance: 268.2
click at [1154, 49] on icon at bounding box center [1153, 51] width 7 height 10
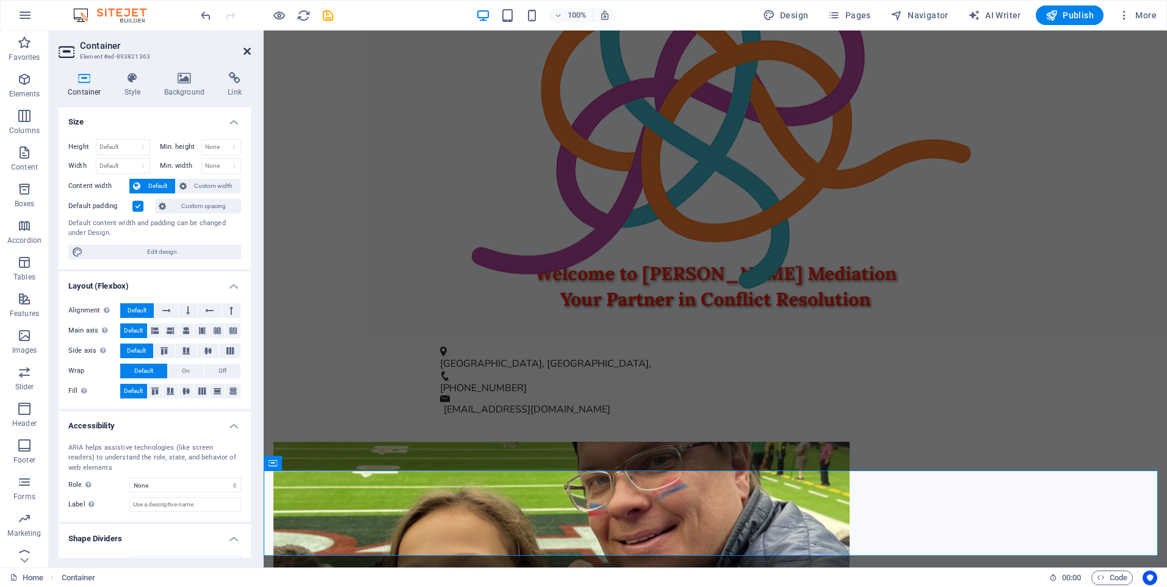
click at [245, 48] on icon at bounding box center [246, 51] width 7 height 10
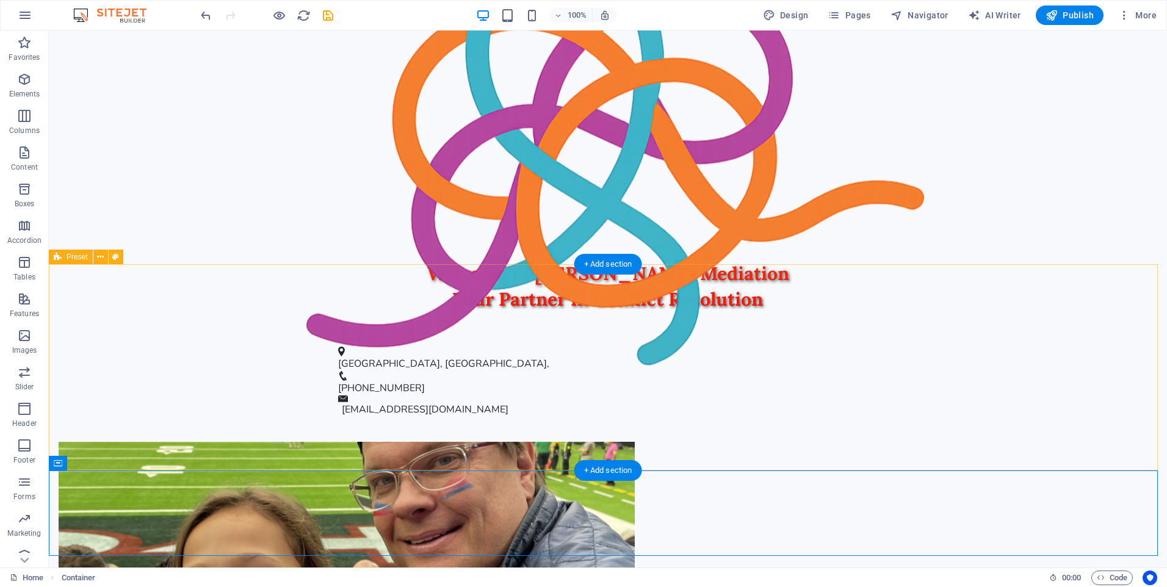
scroll to position [443, 0]
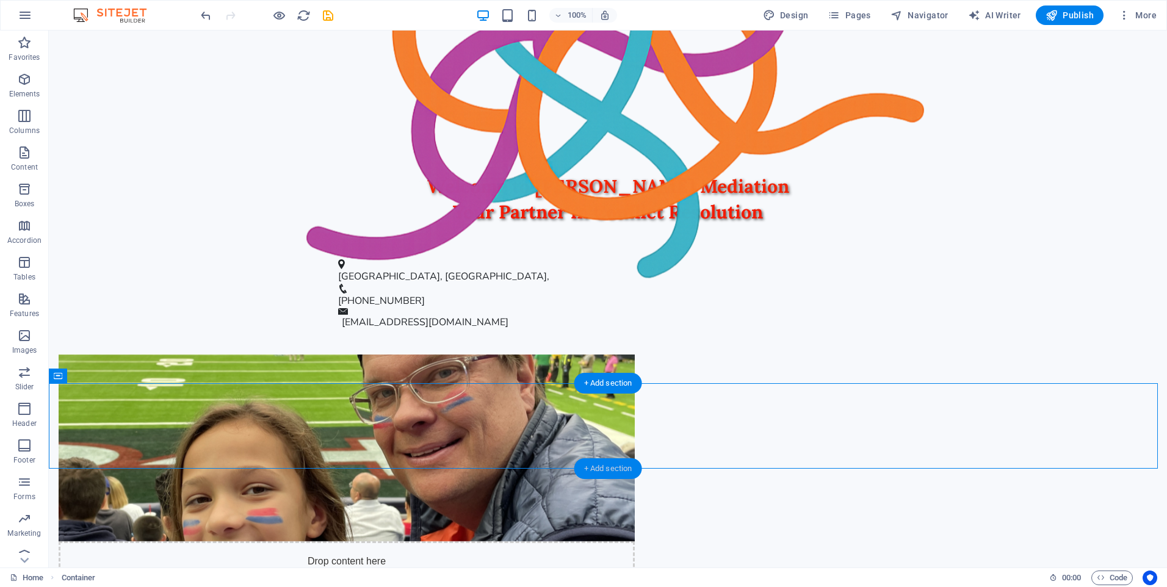
click at [613, 467] on div "+ Add section" at bounding box center [608, 468] width 68 height 21
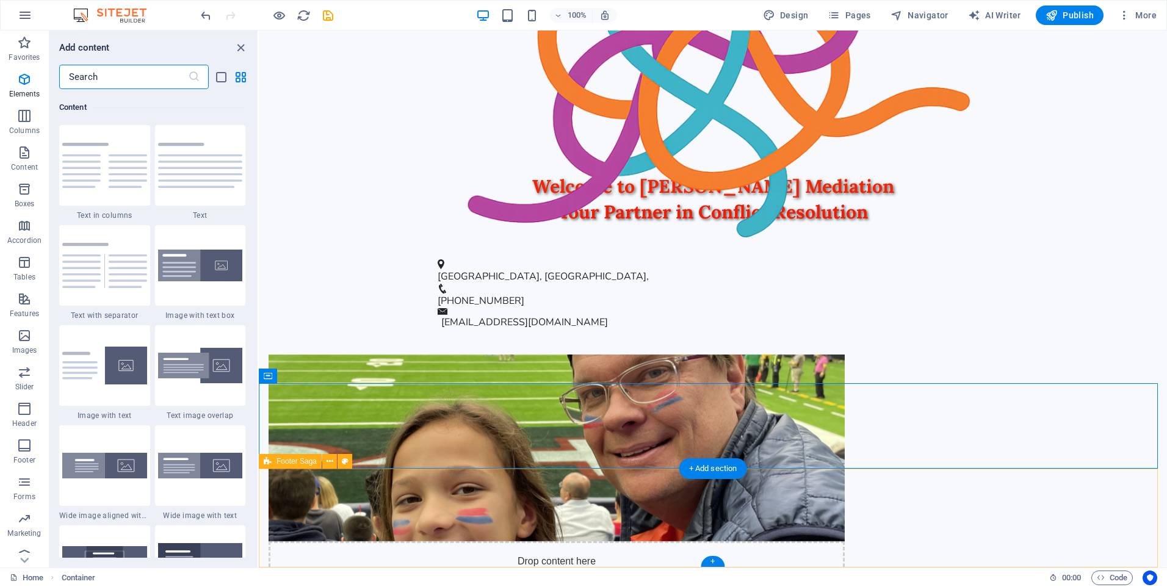
scroll to position [2135, 0]
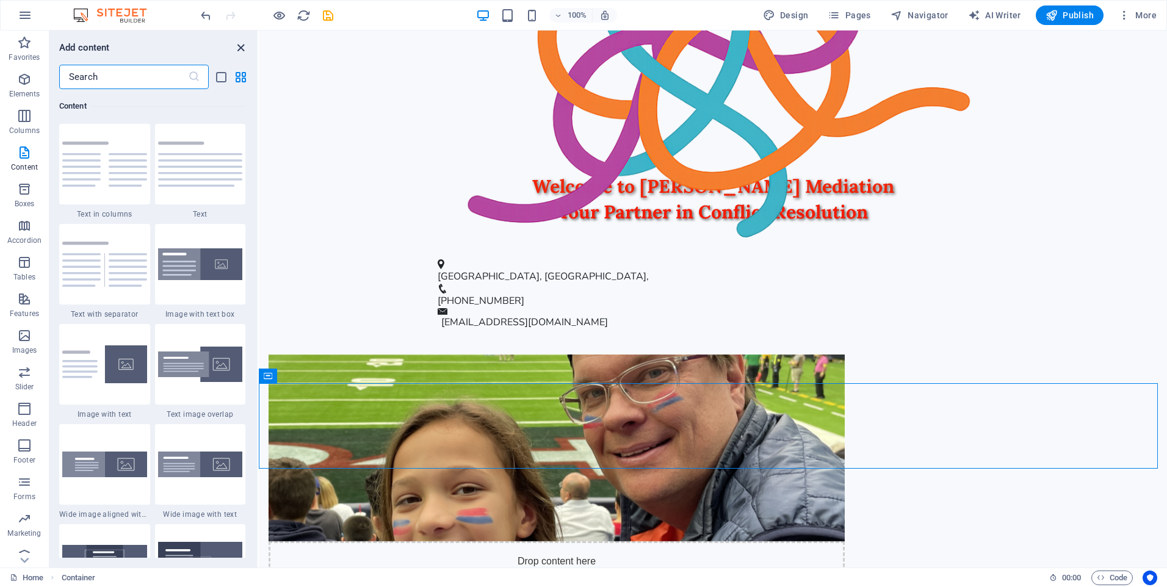
click at [239, 49] on icon "close panel" at bounding box center [241, 48] width 14 height 14
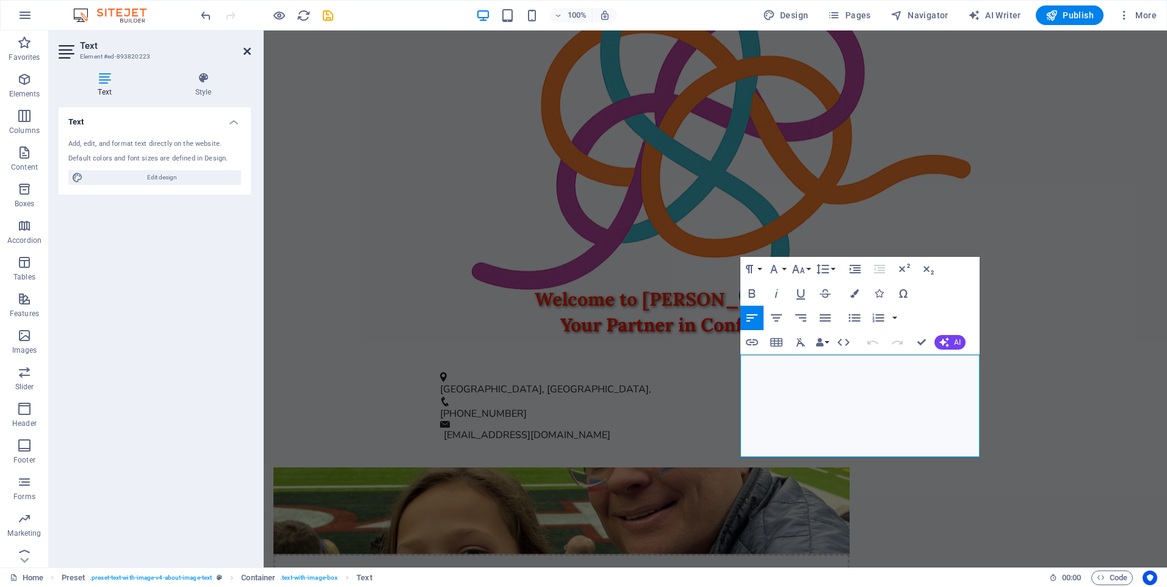
drag, startPoint x: 250, startPoint y: 51, endPoint x: 200, endPoint y: 20, distance: 58.6
click at [250, 51] on icon at bounding box center [246, 51] width 7 height 10
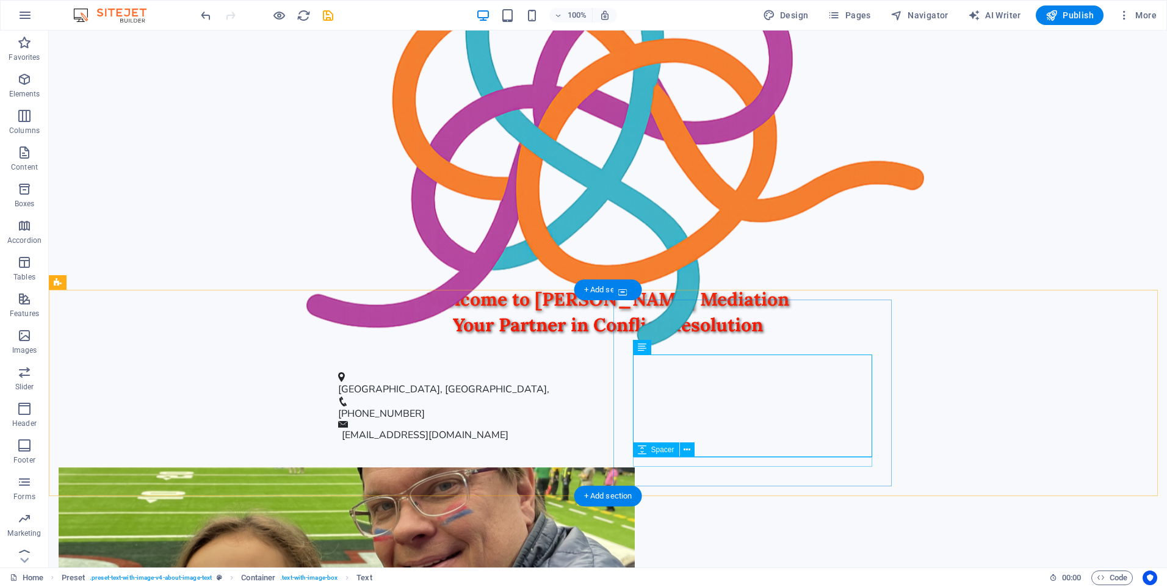
scroll to position [443, 0]
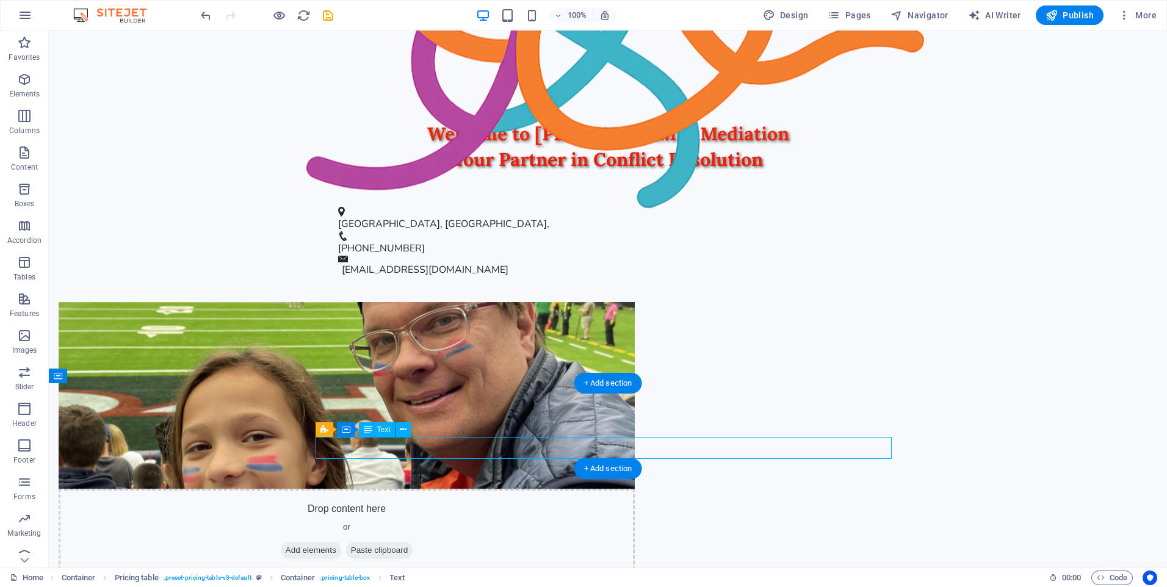
scroll to position [334, 0]
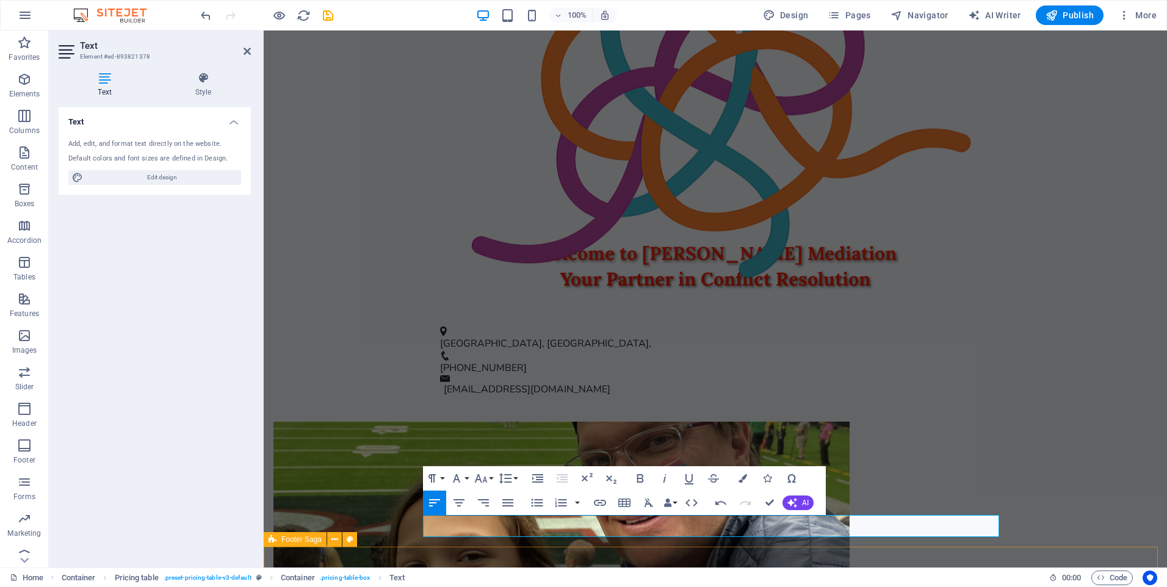
scroll to position [379, 0]
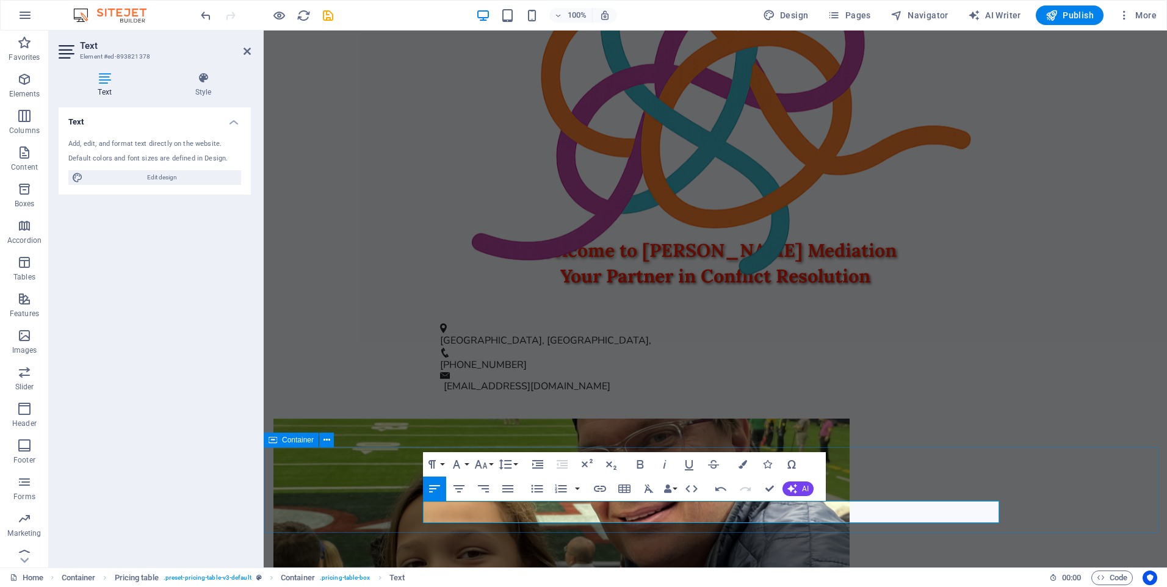
drag, startPoint x: 680, startPoint y: 556, endPoint x: 718, endPoint y: 524, distance: 50.2
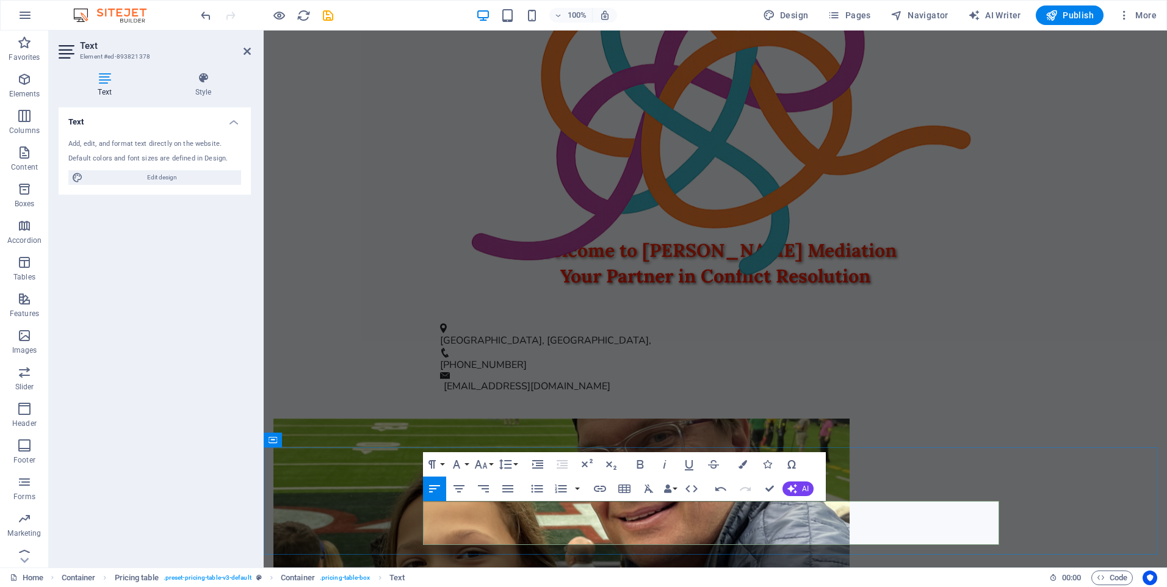
click at [248, 49] on icon at bounding box center [246, 51] width 7 height 10
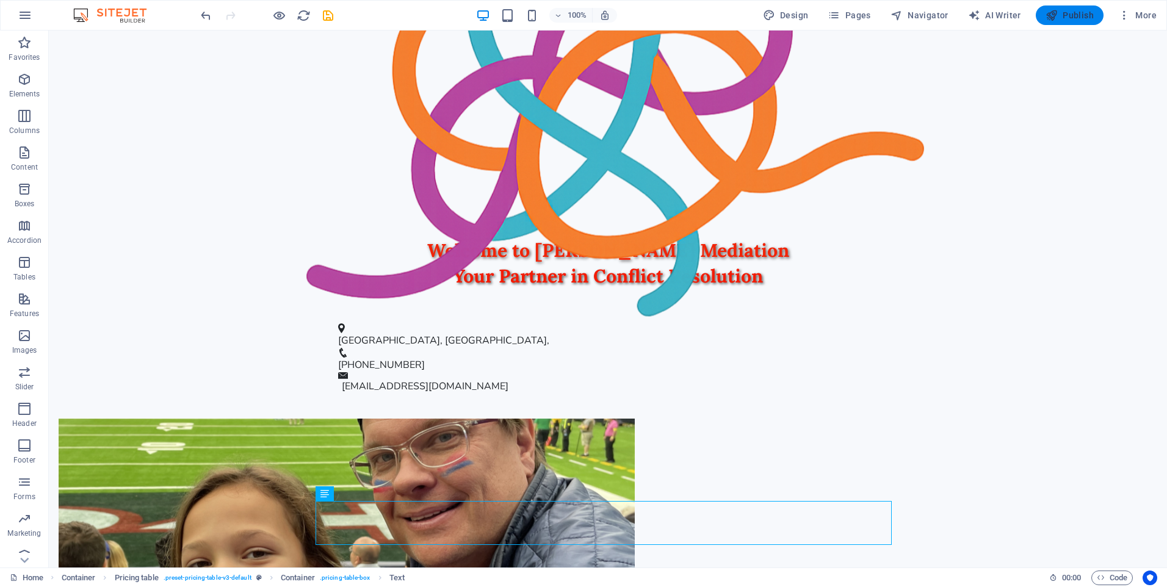
click at [1076, 14] on span "Publish" at bounding box center [1069, 15] width 48 height 12
